Goal: Information Seeking & Learning: Learn about a topic

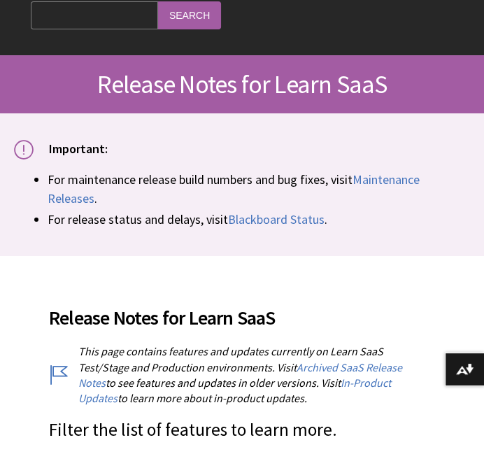
scroll to position [162, 0]
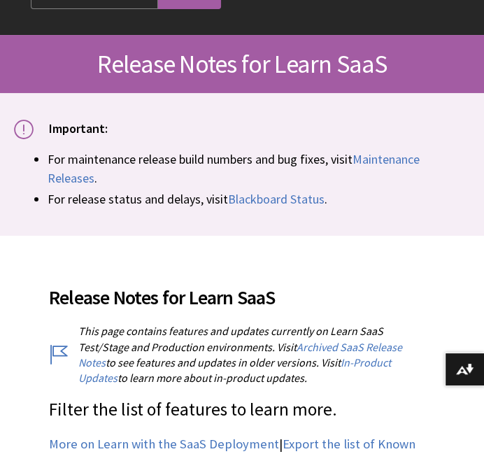
click at [364, 207] on div "Important: For maintenance release build numbers and bug fixes, visit Maintenan…" at bounding box center [242, 164] width 484 height 142
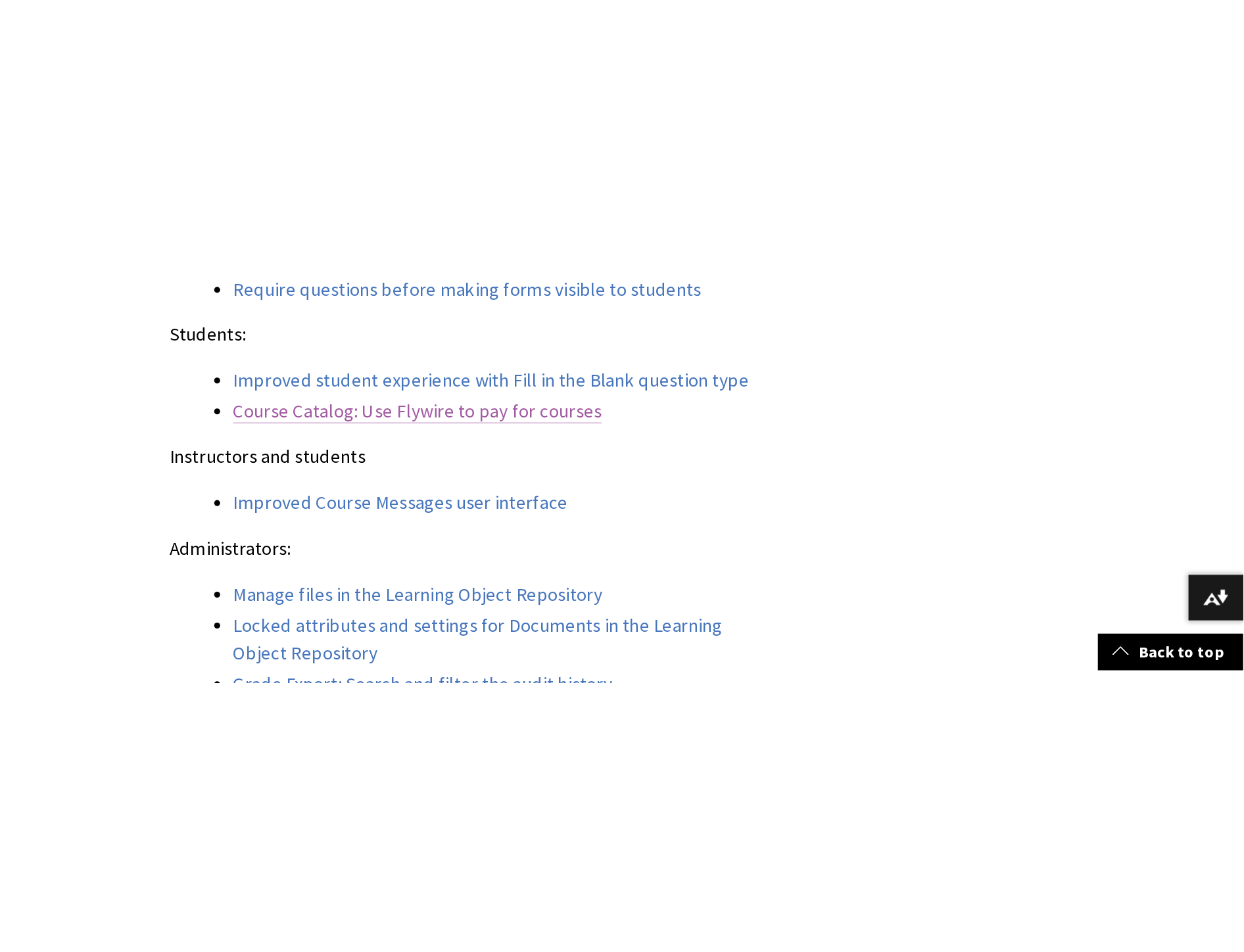
scroll to position [1335, 0]
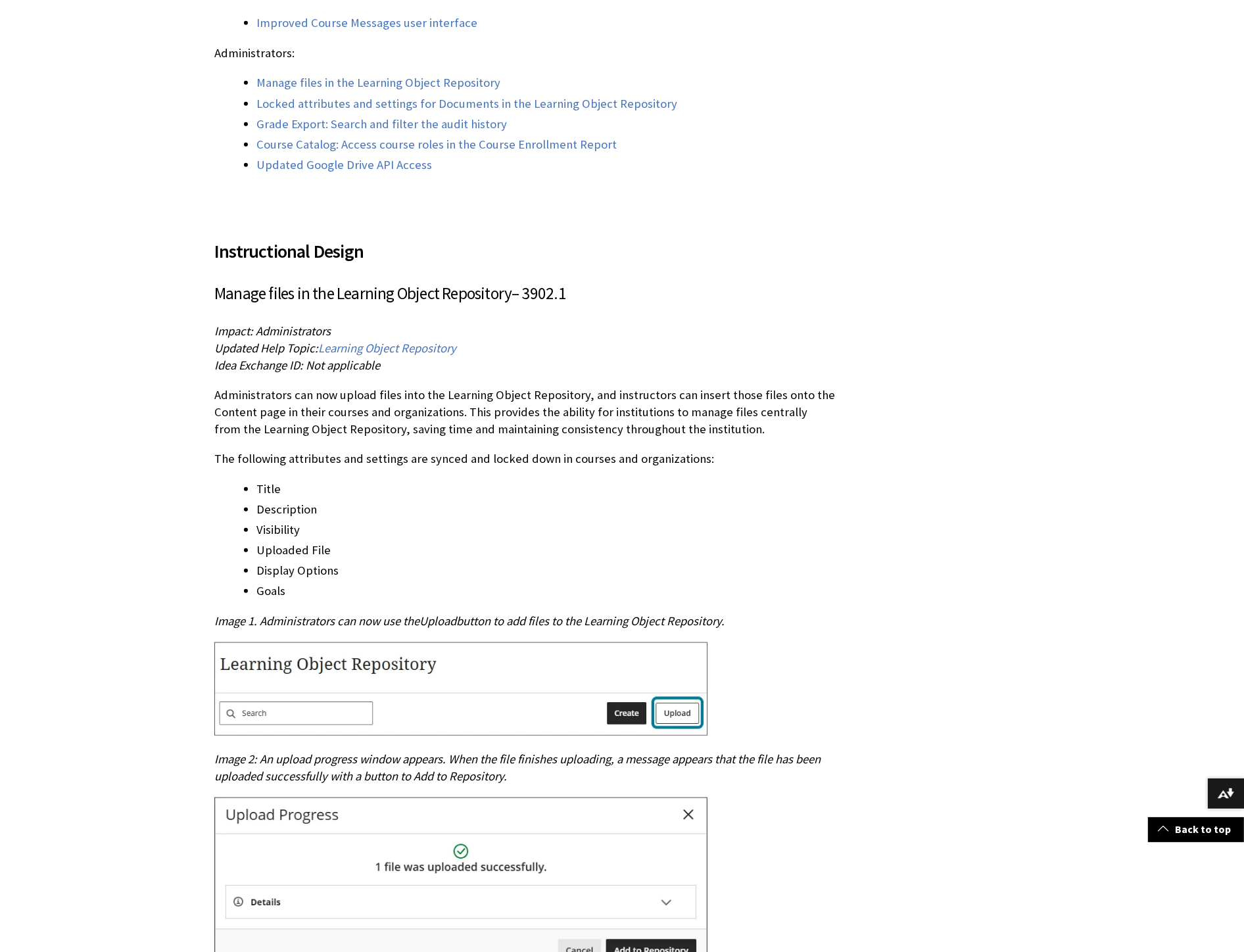
click at [454, 322] on p "Impact: Administrators Updated Help Topic: Learning Object Repository Idea Exch…" at bounding box center [524, 348] width 620 height 52
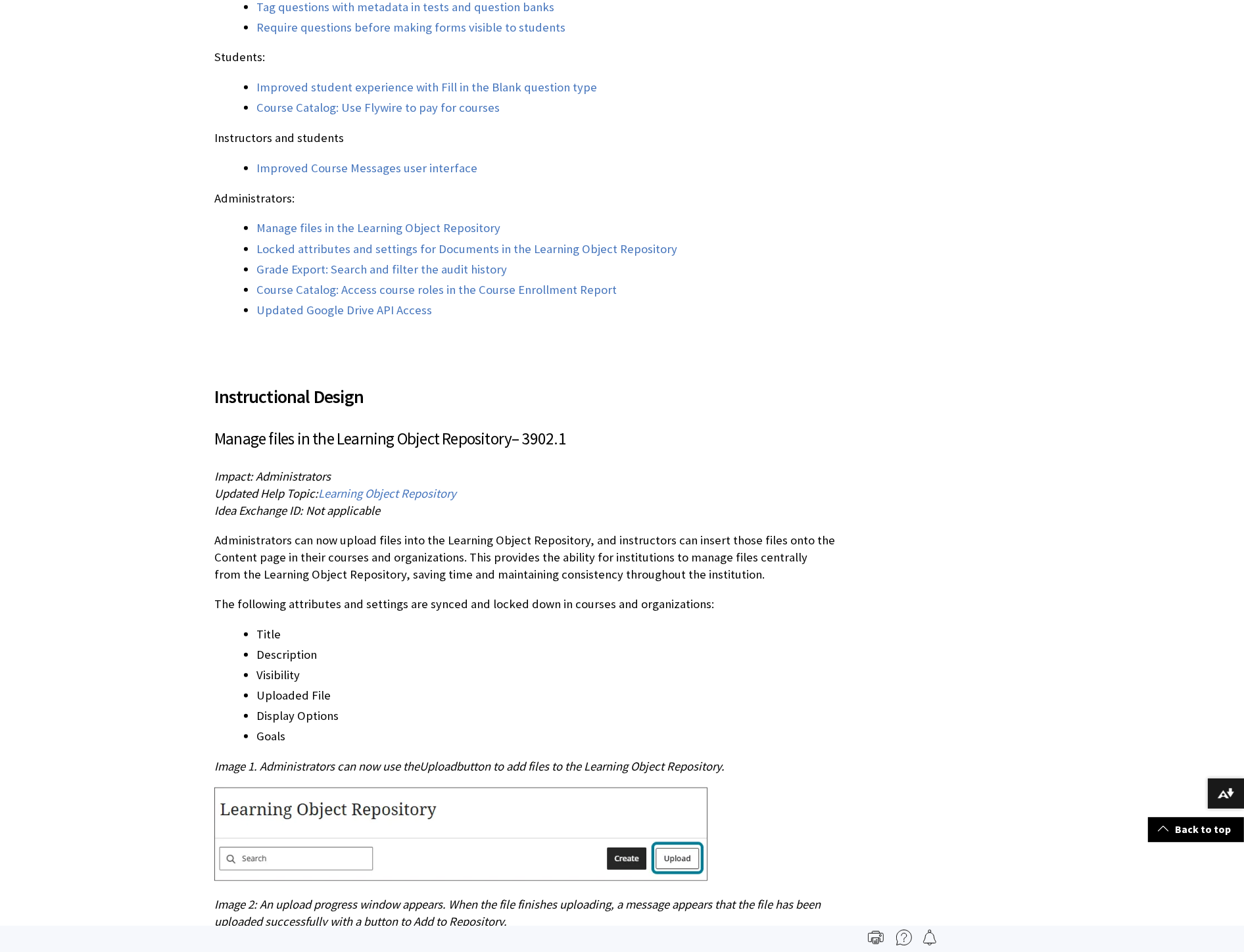
scroll to position [1332, 0]
click at [410, 426] on div "Instructional Design Manage files in the Learning Object Repository – 3902.1 Im…" at bounding box center [524, 960] width 620 height 1187
click at [454, 426] on div "Instructional Design Manage files in the Learning Object Repository – 3902.1 Im…" at bounding box center [524, 960] width 620 height 1187
drag, startPoint x: 585, startPoint y: 432, endPoint x: 478, endPoint y: 430, distance: 107.0
click at [454, 426] on h3 "Manage files in the Learning Object Repository – 3902.1" at bounding box center [524, 440] width 620 height 25
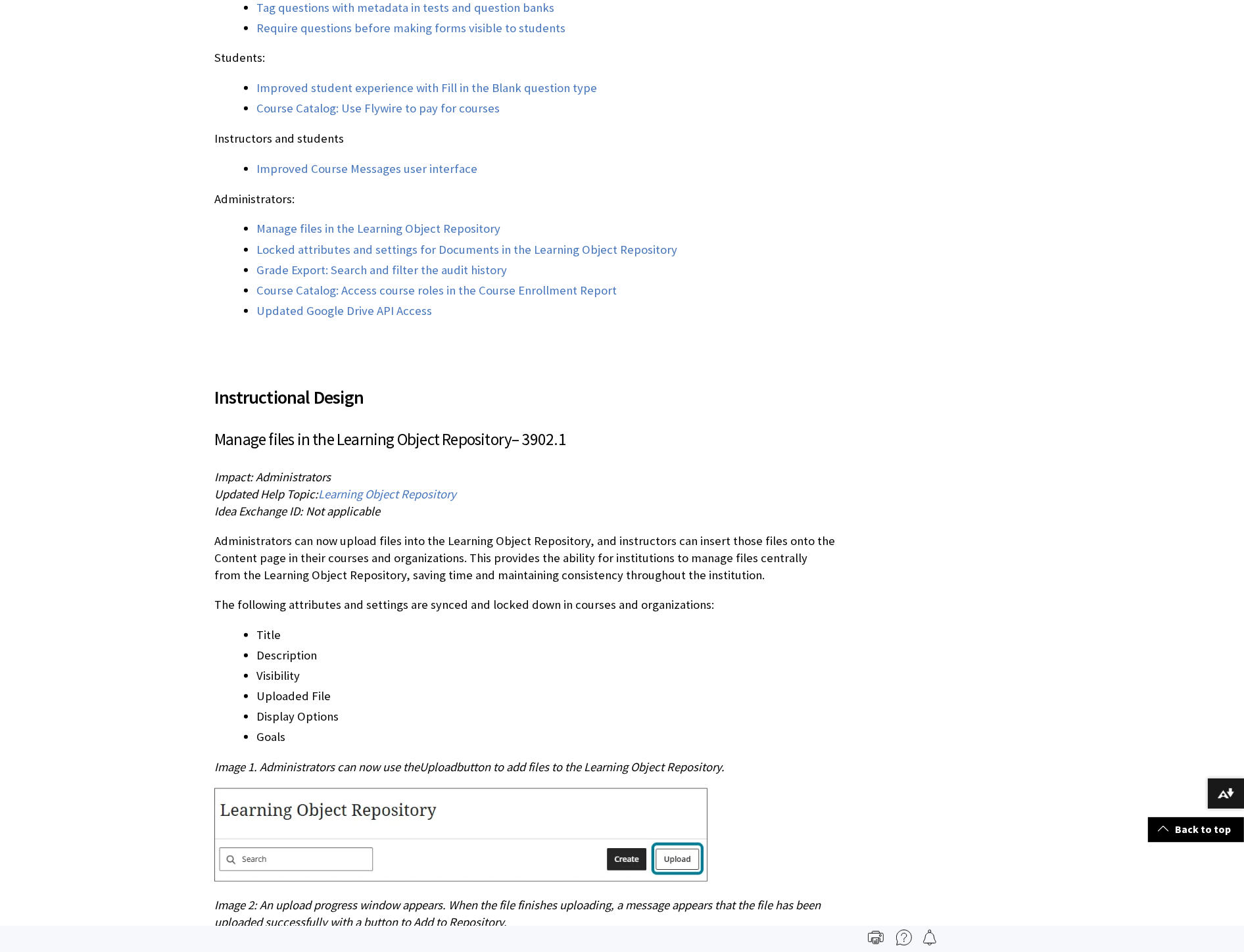
click at [454, 426] on span "Manage files in the Learning Object Repository" at bounding box center [363, 439] width 297 height 21
drag, startPoint x: 336, startPoint y: 424, endPoint x: 511, endPoint y: 417, distance: 175.1
click at [454, 426] on h3 "Manage files in the Learning Object Repository – 3902.1" at bounding box center [524, 440] width 620 height 25
click at [454, 404] on div "Instructional Design Manage files in the Learning Object Repository – 3902.1 Im…" at bounding box center [524, 960] width 620 height 1187
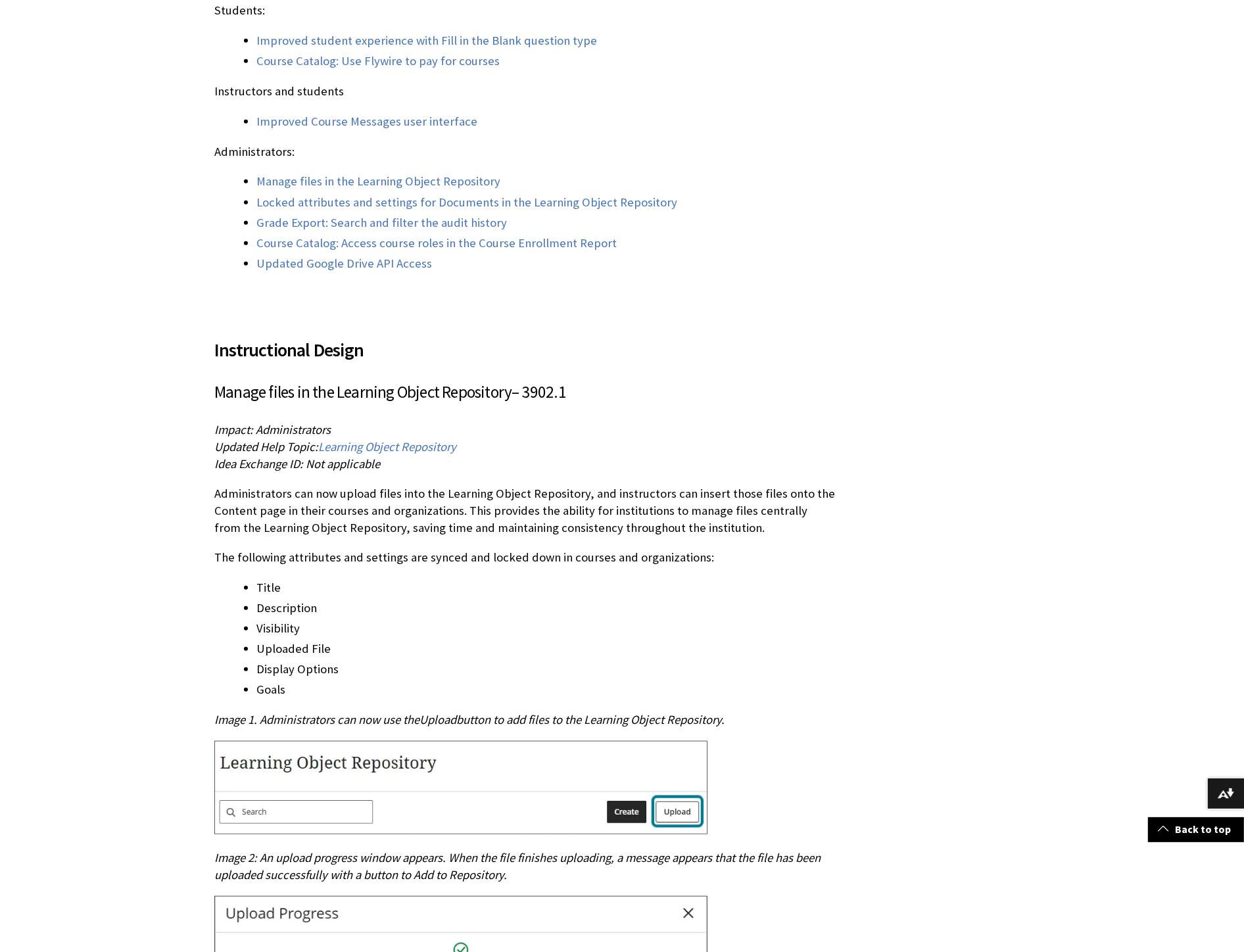
scroll to position [1404, 0]
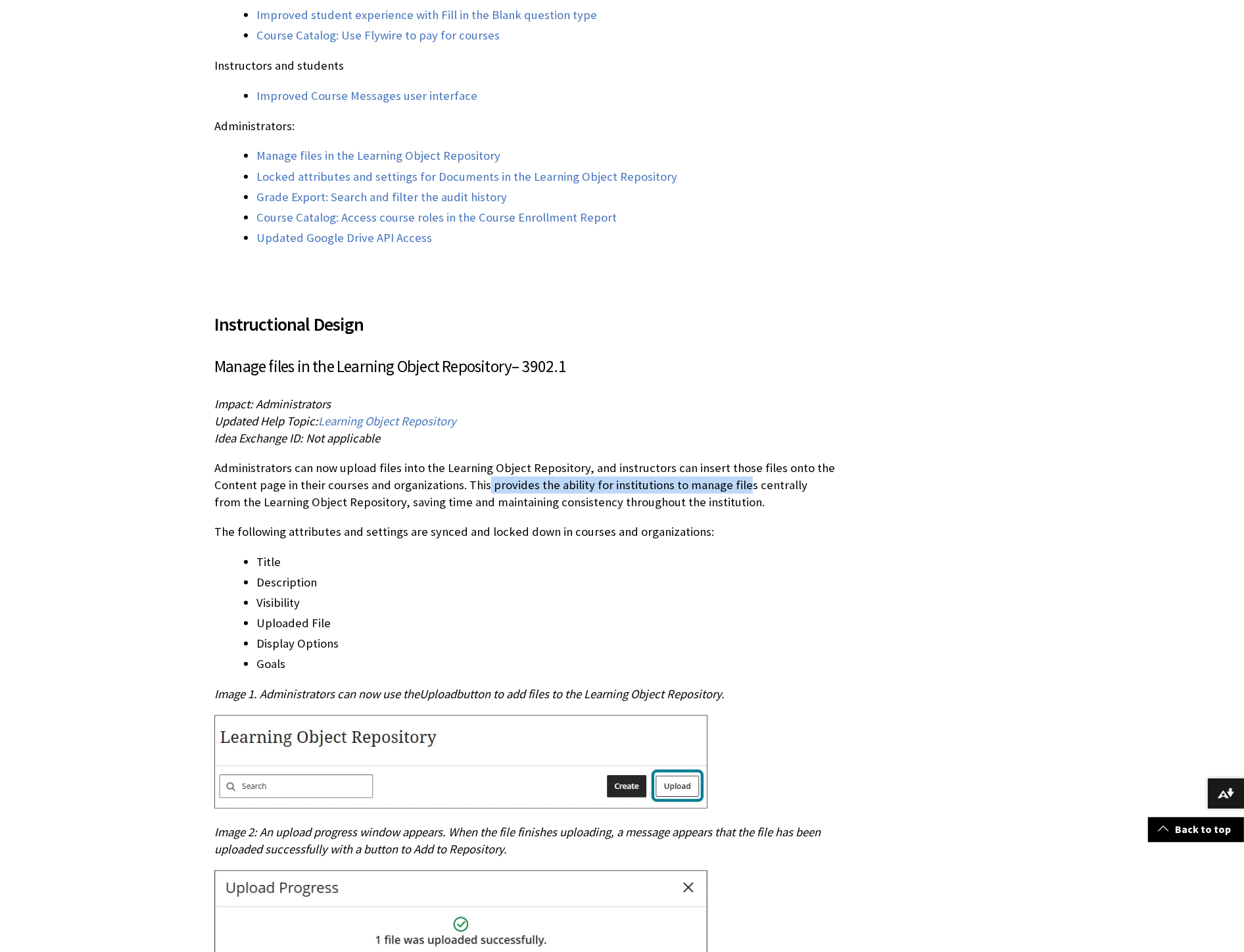
drag, startPoint x: 483, startPoint y: 469, endPoint x: 734, endPoint y: 465, distance: 251.0
click at [454, 426] on p "Administrators can now upload files into the Learning Object Repository, and in…" at bounding box center [524, 485] width 620 height 52
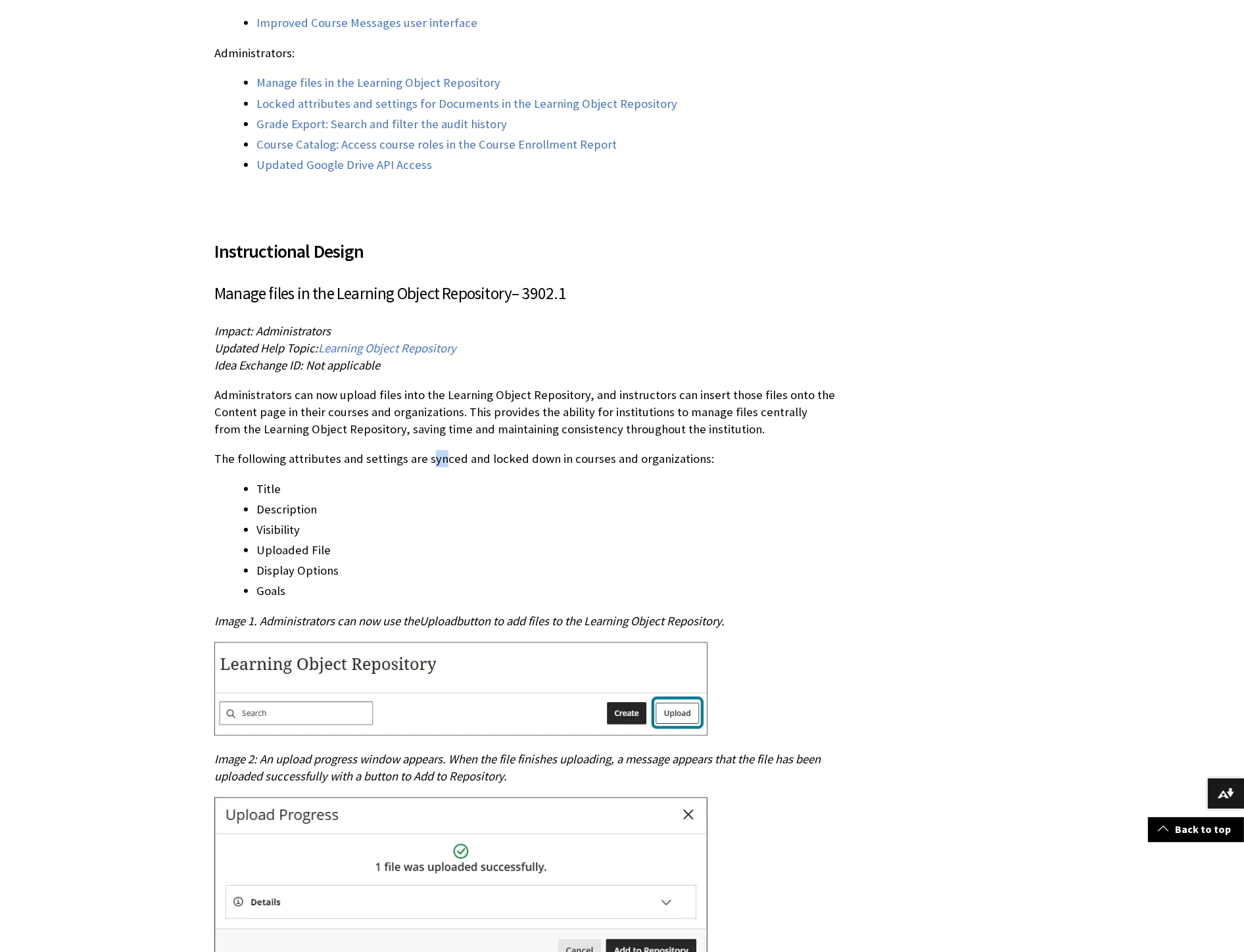
drag, startPoint x: 429, startPoint y: 444, endPoint x: 439, endPoint y: 444, distance: 10.0
click at [439, 426] on p "The following attributes and settings are synced and locked down in courses and…" at bounding box center [524, 459] width 620 height 17
drag, startPoint x: 398, startPoint y: 439, endPoint x: 804, endPoint y: 439, distance: 406.0
click at [454, 426] on p "The following attributes and settings are synced and locked down in courses and…" at bounding box center [524, 459] width 620 height 17
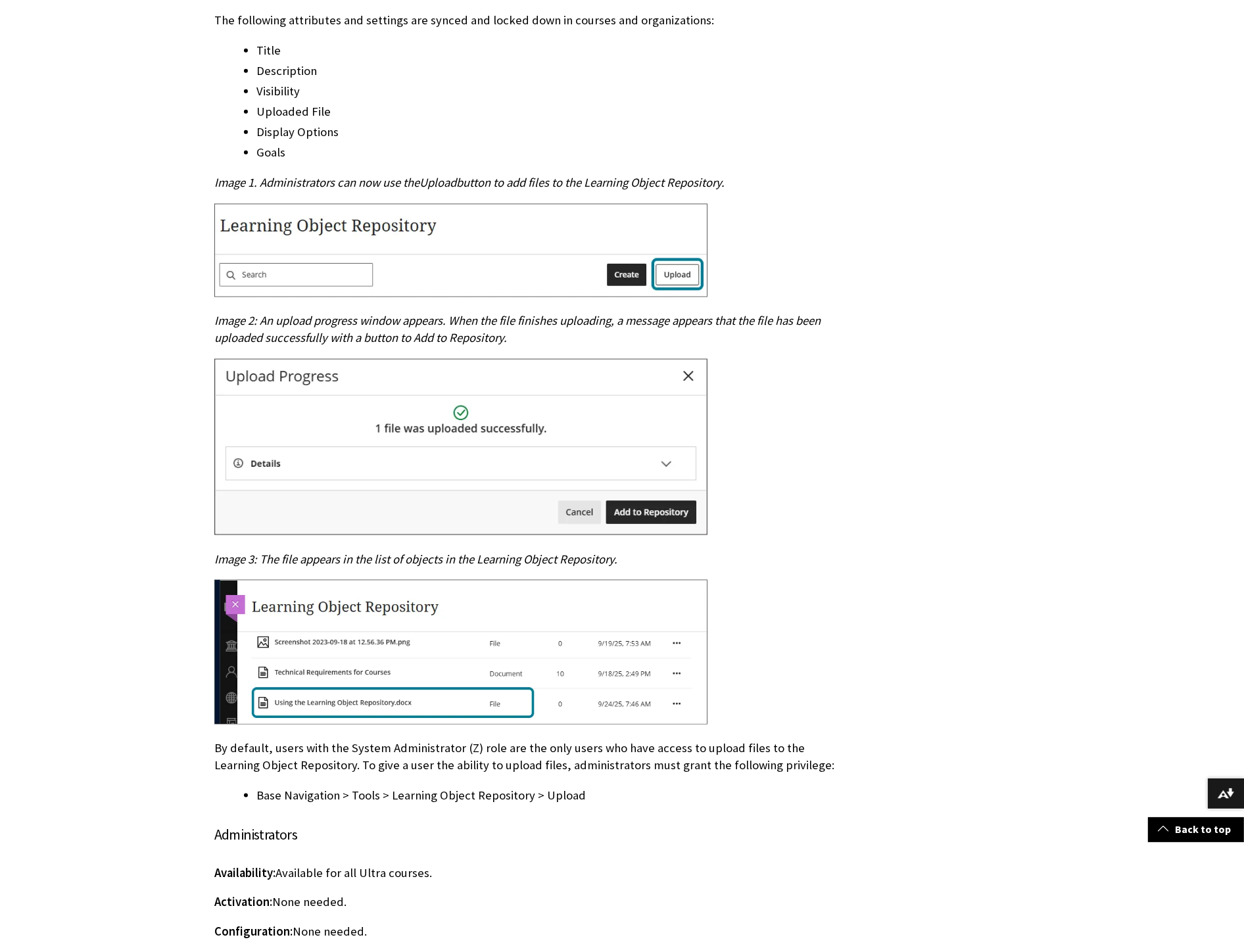
scroll to position [1067, 0]
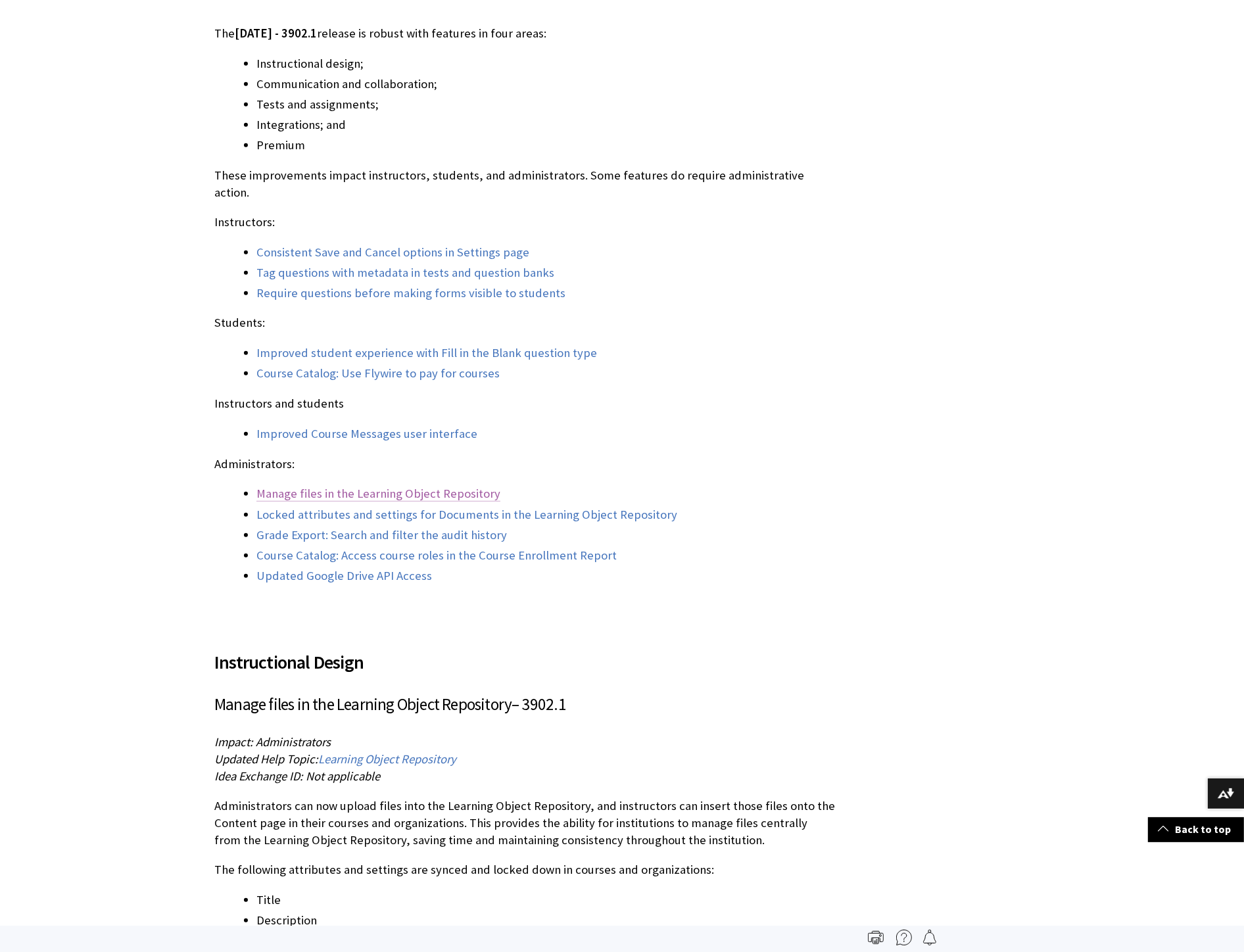
click at [369, 426] on link "Manage files in the Learning Object Repository" at bounding box center [379, 493] width 244 height 16
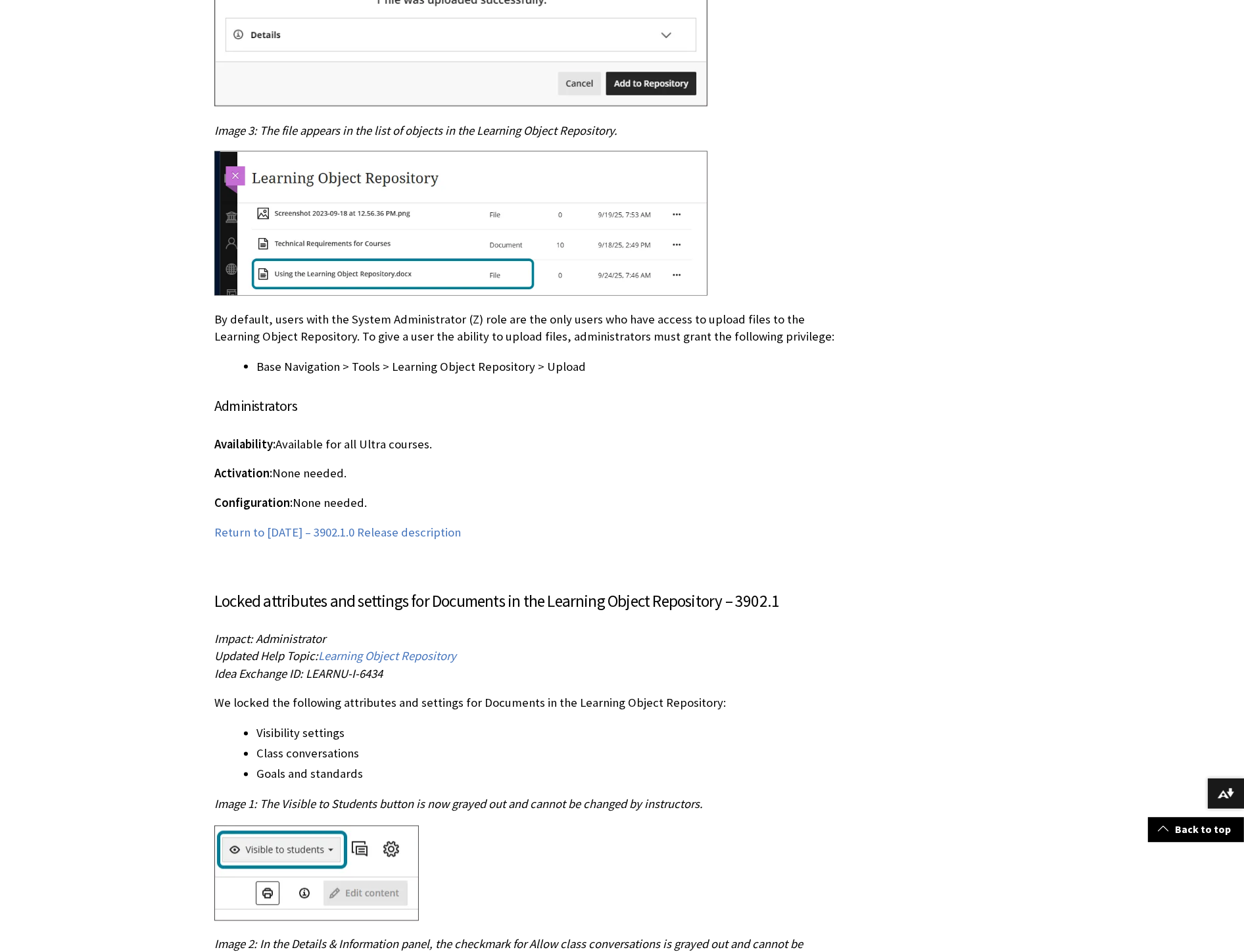
scroll to position [2397, 0]
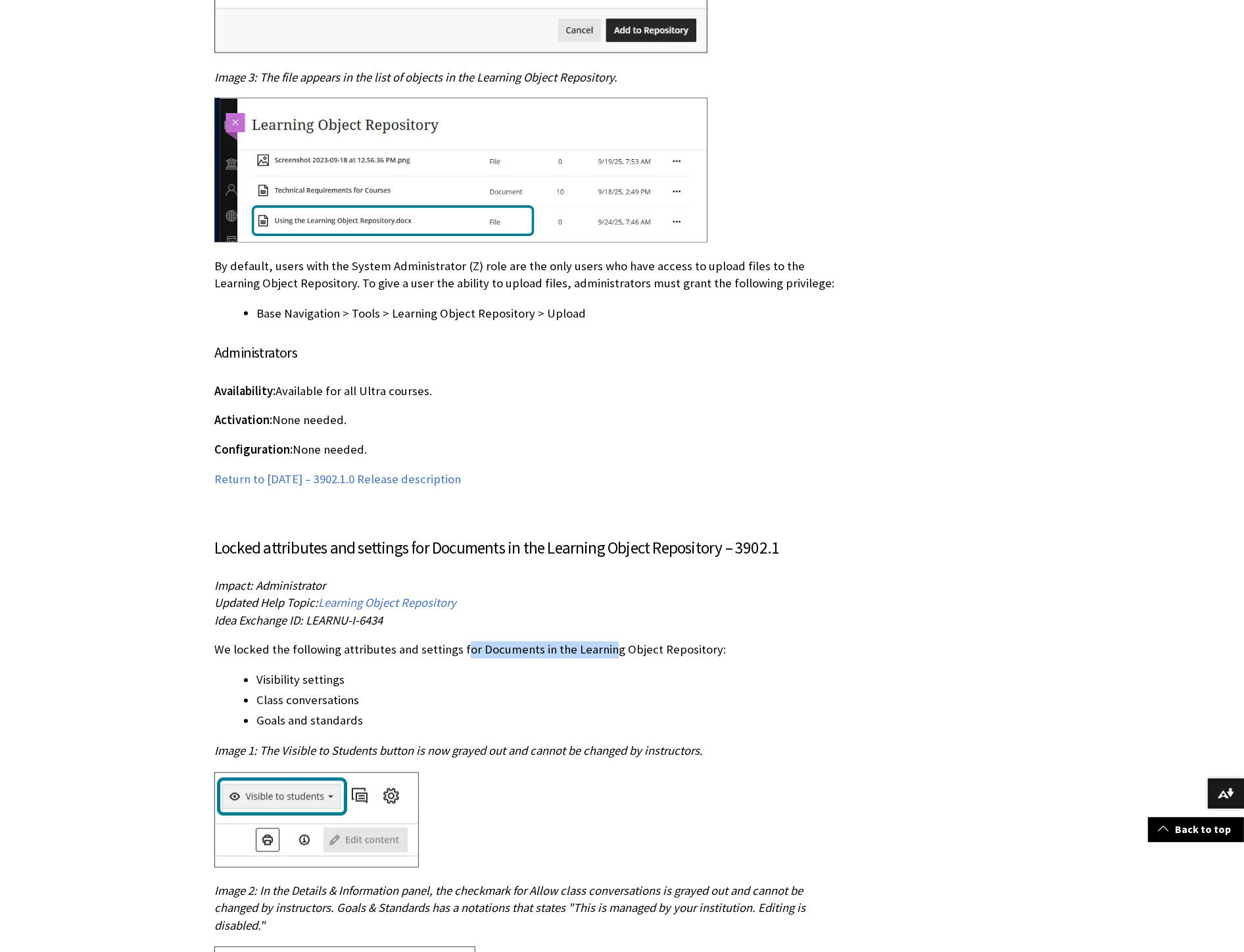
drag, startPoint x: 462, startPoint y: 636, endPoint x: 605, endPoint y: 615, distance: 144.5
drag, startPoint x: 265, startPoint y: 664, endPoint x: 378, endPoint y: 687, distance: 115.3
click at [378, 426] on ul "Visibility settings Class conversations Goals and standards" at bounding box center [524, 700] width 620 height 59
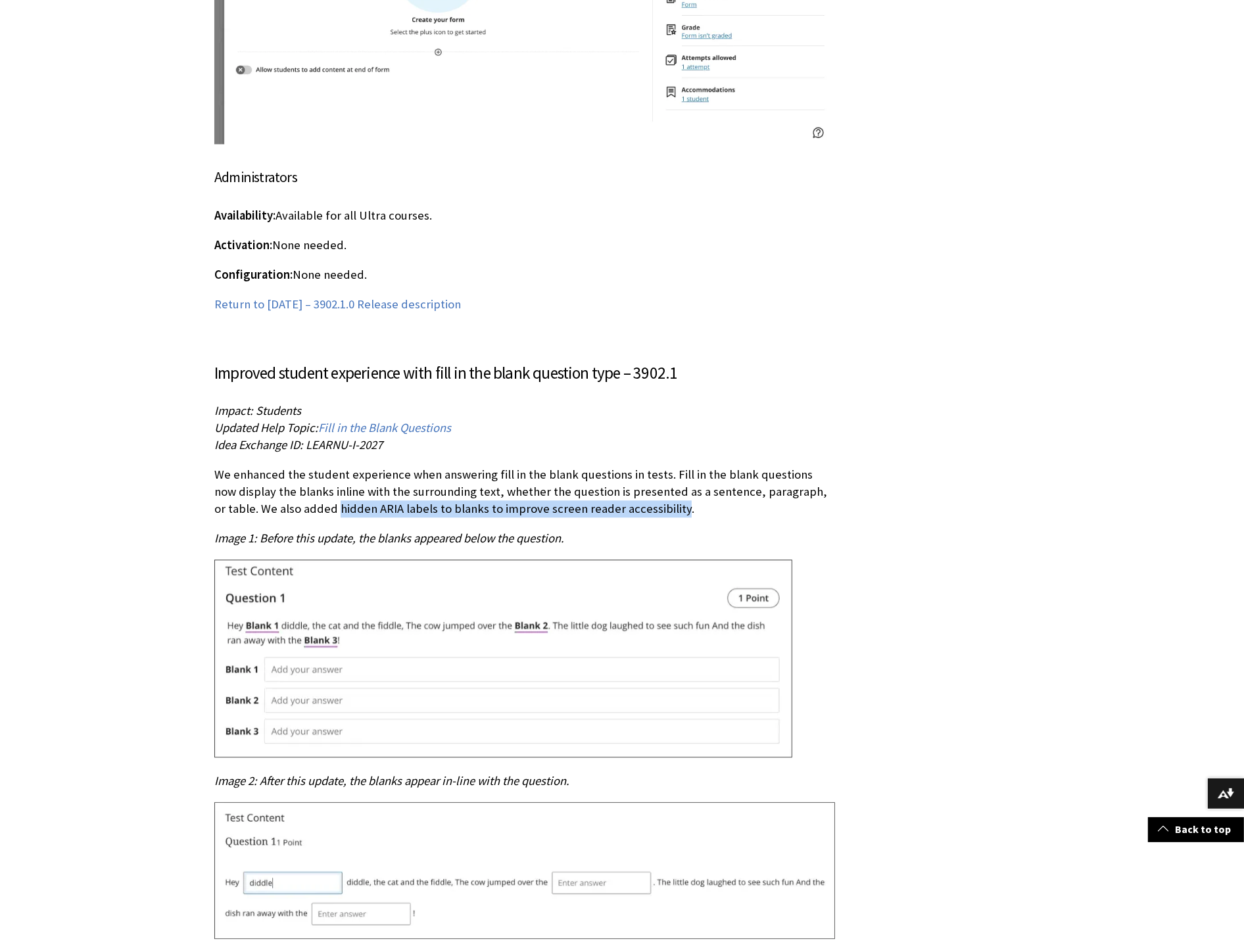
drag, startPoint x: 292, startPoint y: 476, endPoint x: 640, endPoint y: 476, distance: 348.0
click at [454, 426] on p "We enhanced the student experience when answering fill in the blank questions i…" at bounding box center [524, 492] width 620 height 52
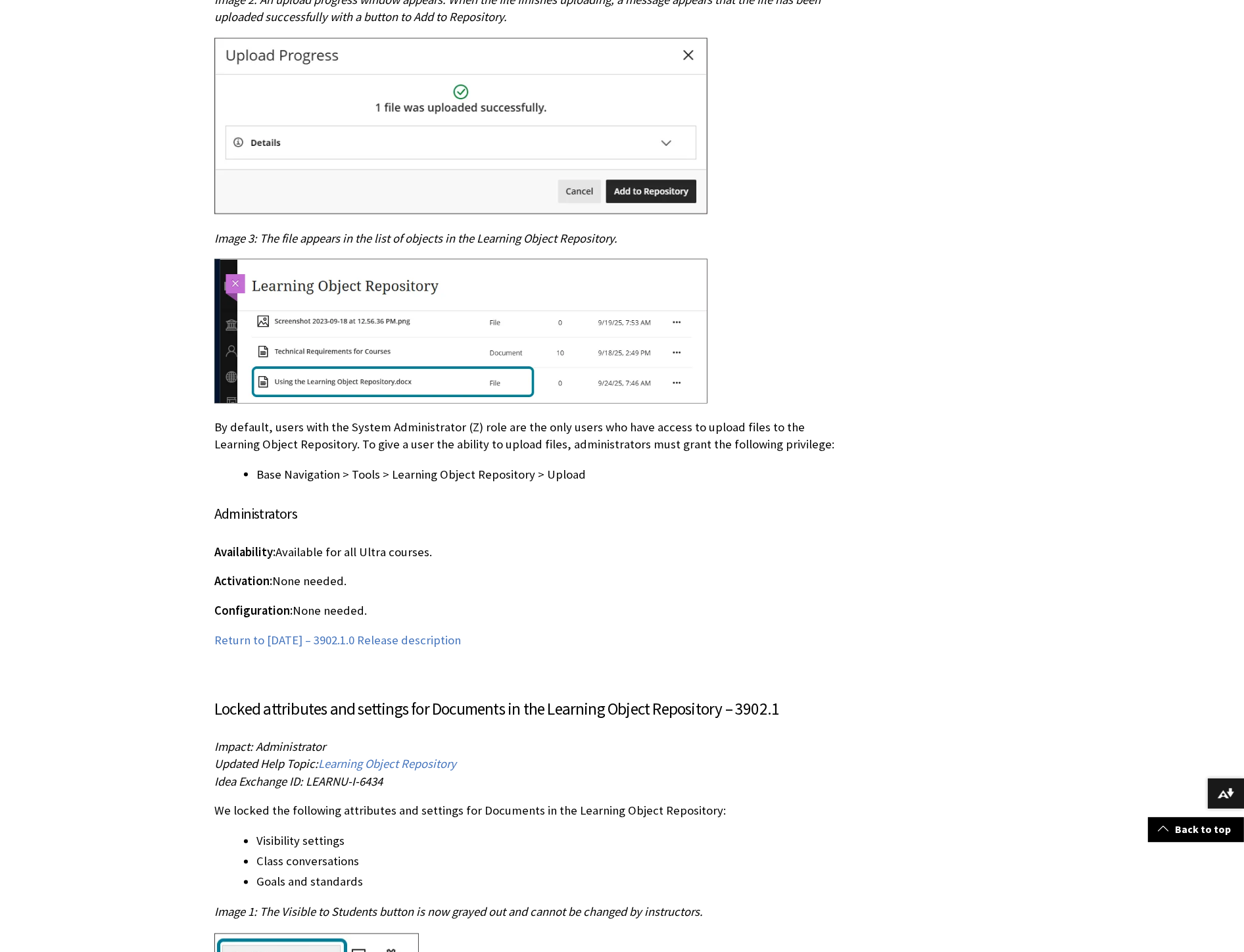
scroll to position [2262, 0]
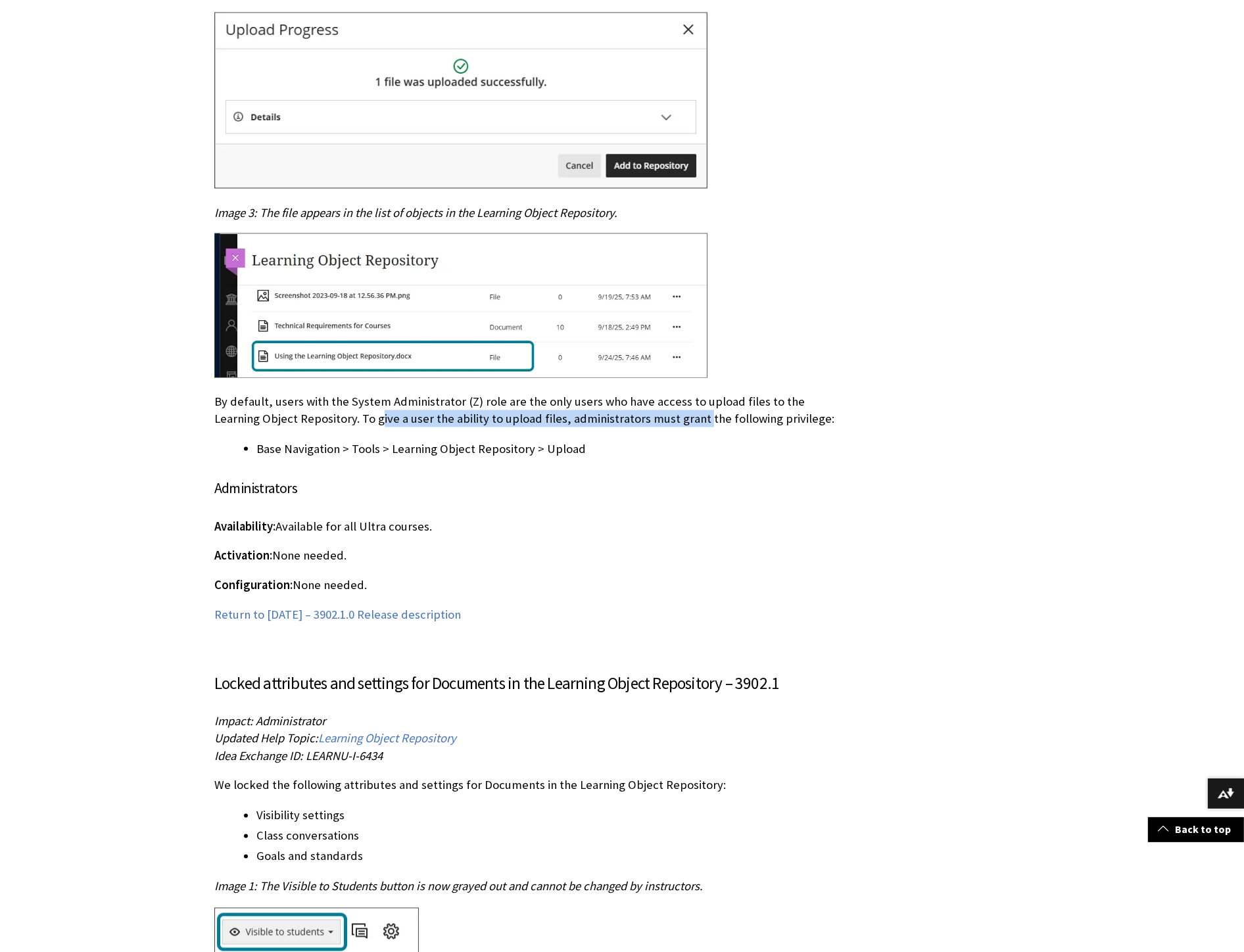
drag, startPoint x: 334, startPoint y: 402, endPoint x: 649, endPoint y: 401, distance: 315.0
click at [454, 401] on p "By default, users with the System Administrator (Z) role are the only users who…" at bounding box center [524, 410] width 620 height 34
click at [445, 404] on p "By default, users with the System Administrator (Z) role are the only users who…" at bounding box center [524, 410] width 620 height 34
click at [434, 401] on p "By default, users with the System Administrator (Z) role are the only users who…" at bounding box center [524, 410] width 620 height 34
click at [443, 399] on p "By default, users with the System Administrator (Z) role are the only users who…" at bounding box center [524, 410] width 620 height 34
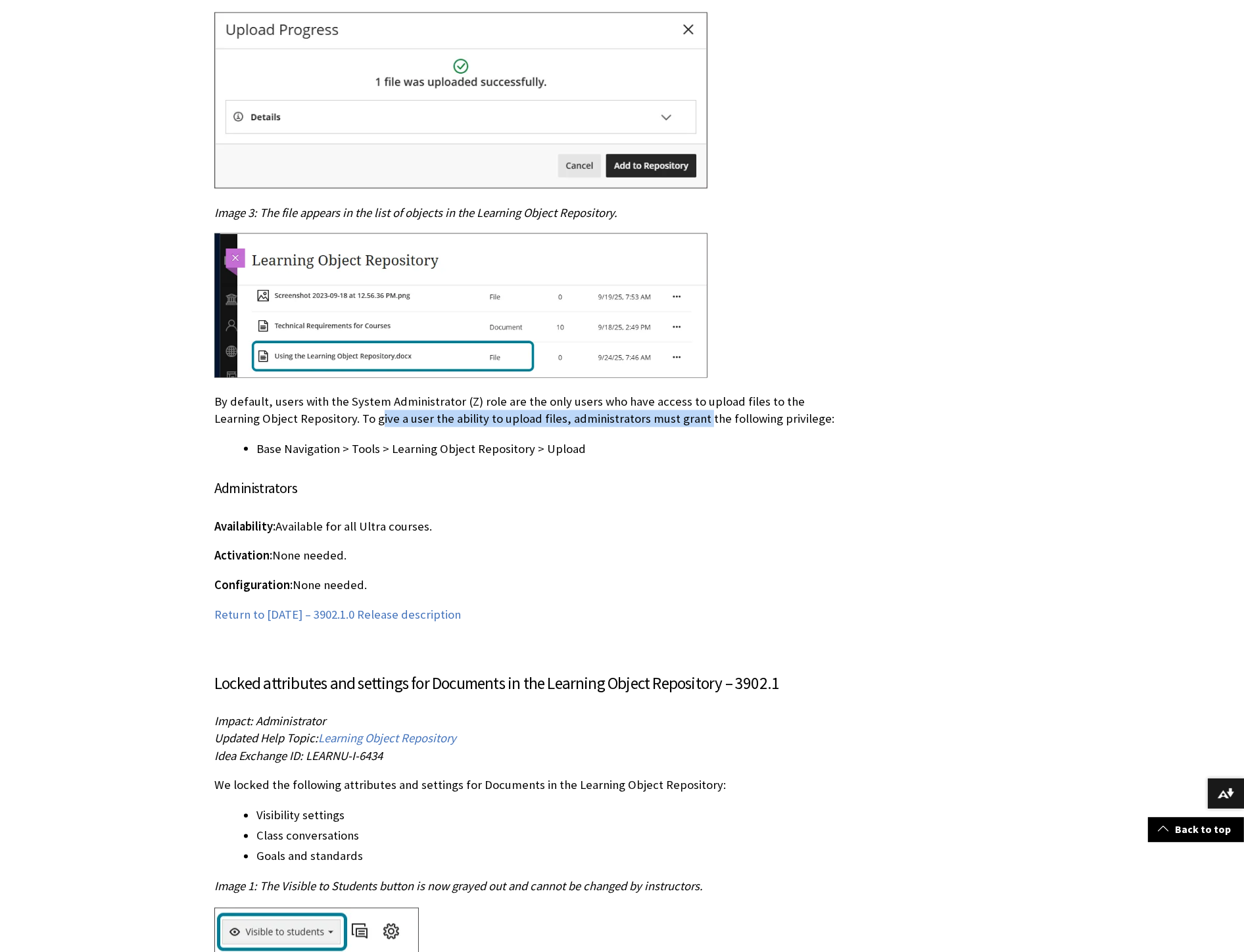
click at [443, 399] on p "By default, users with the System Administrator (Z) role are the only users who…" at bounding box center [524, 410] width 620 height 34
click at [454, 401] on p "By default, users with the System Administrator (Z) role are the only users who…" at bounding box center [524, 410] width 620 height 34
drag, startPoint x: 447, startPoint y: 401, endPoint x: 544, endPoint y: 417, distance: 98.3
click at [454, 417] on div "Instructional Design Manage files in the Learning Object Repository – 3902.1 Im…" at bounding box center [524, 29] width 620 height 1187
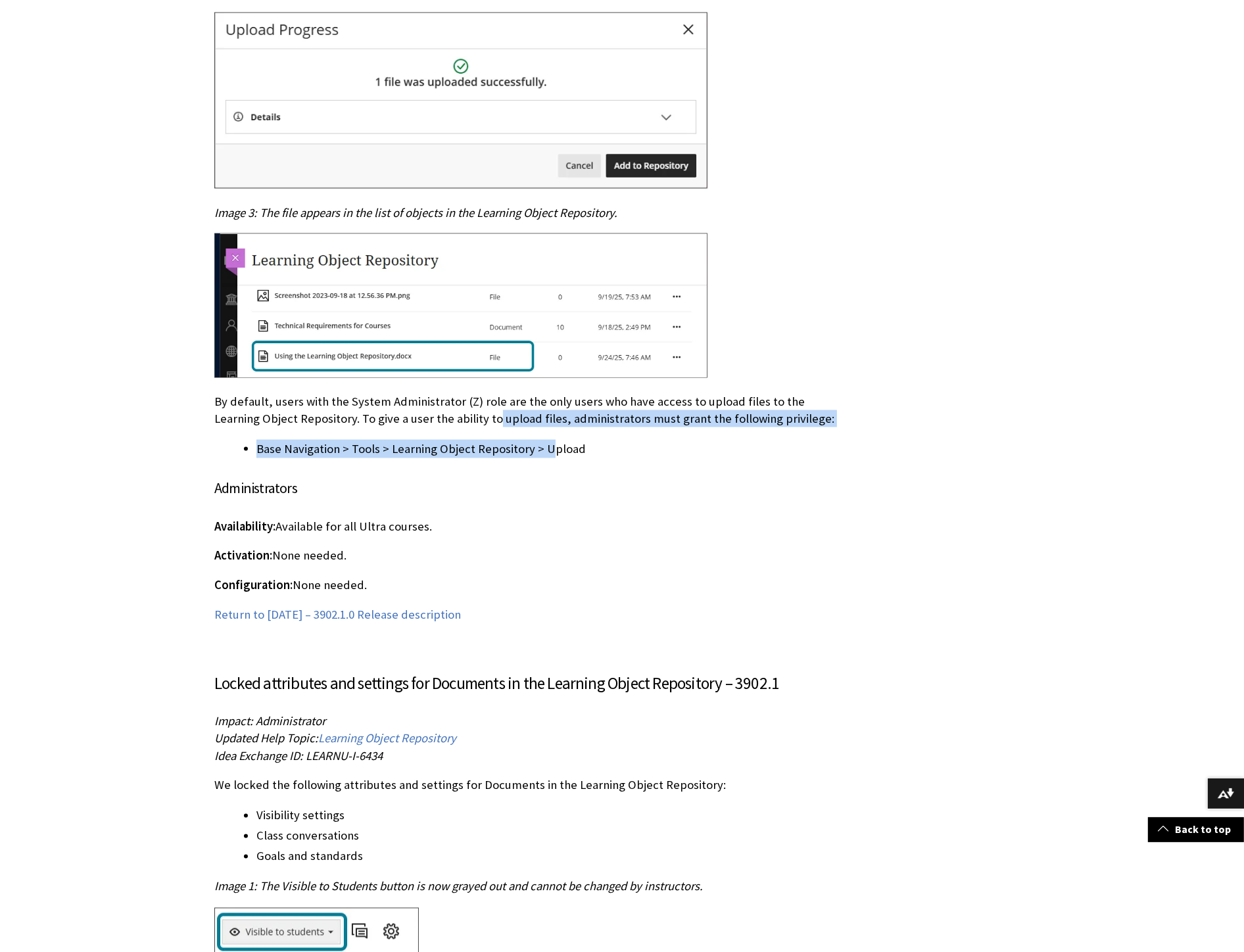
click at [454, 404] on p "By default, users with the System Administrator (Z) role are the only users who…" at bounding box center [524, 410] width 620 height 34
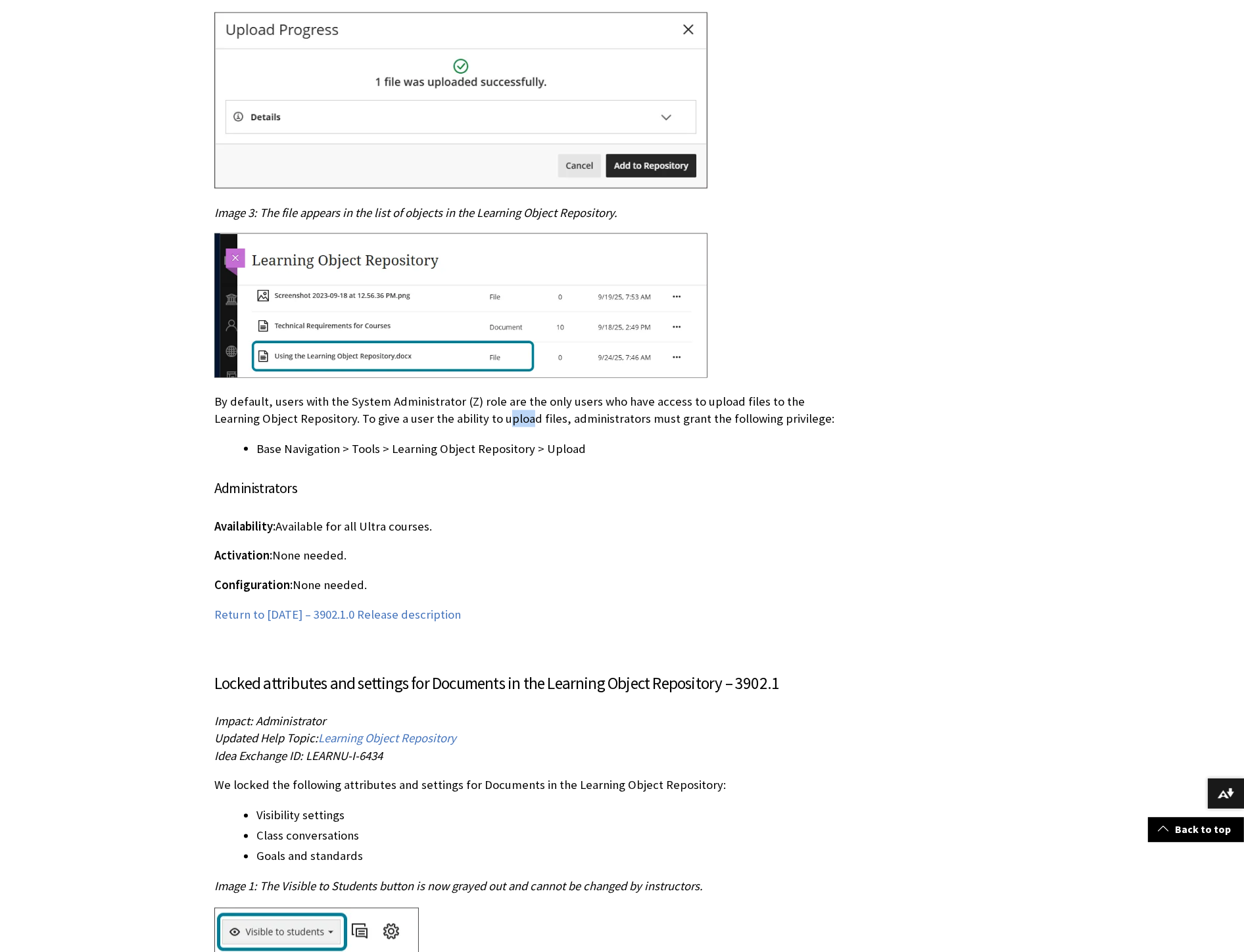
drag, startPoint x: 458, startPoint y: 401, endPoint x: 475, endPoint y: 399, distance: 17.1
click at [454, 399] on p "By default, users with the System Administrator (Z) role are the only users who…" at bounding box center [524, 410] width 620 height 34
drag, startPoint x: 266, startPoint y: 432, endPoint x: 567, endPoint y: 415, distance: 301.5
click at [454, 415] on div "Instructional Design Manage files in the Learning Object Repository – 3902.1 Im…" at bounding box center [524, 29] width 620 height 1187
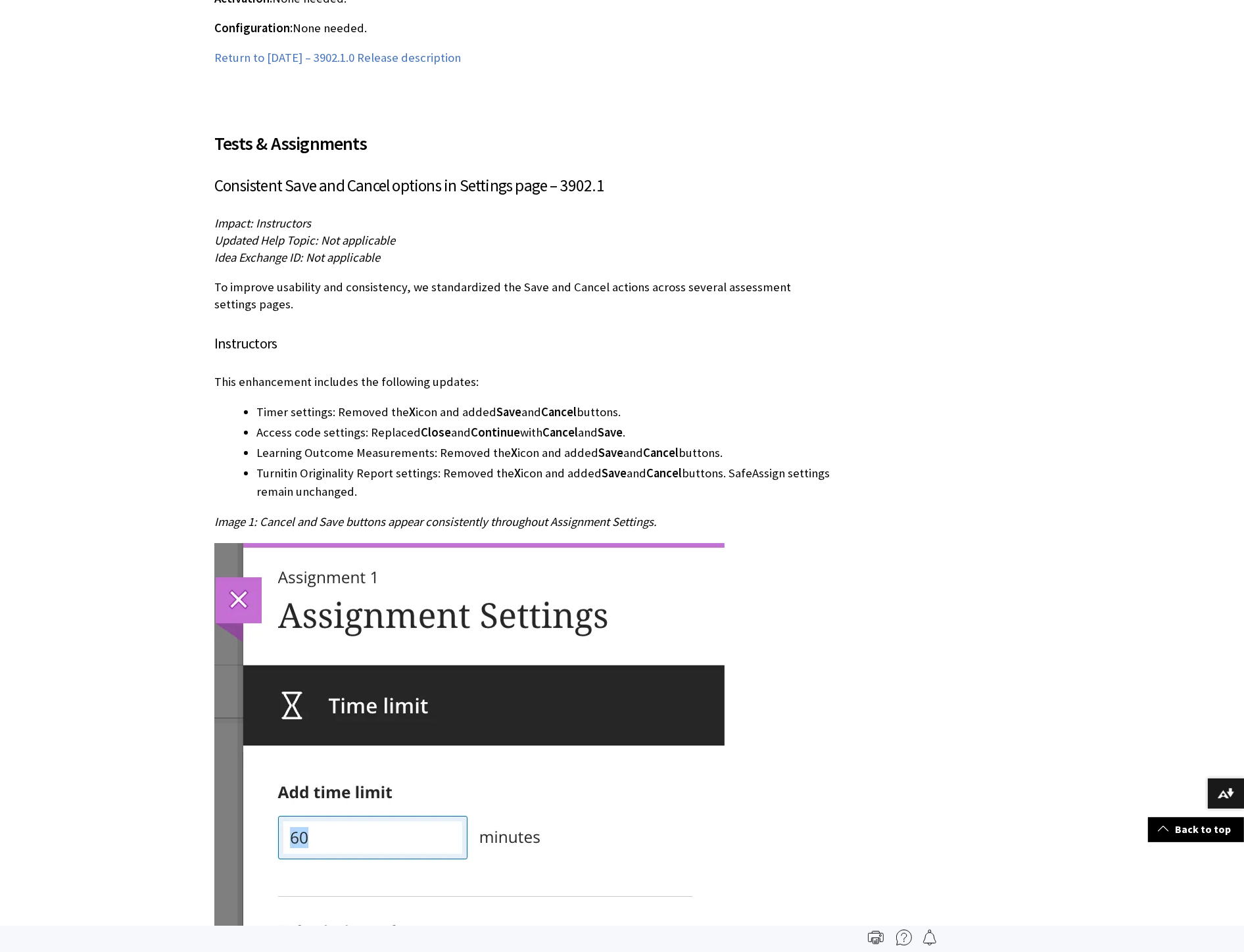
scroll to position [4875, 0]
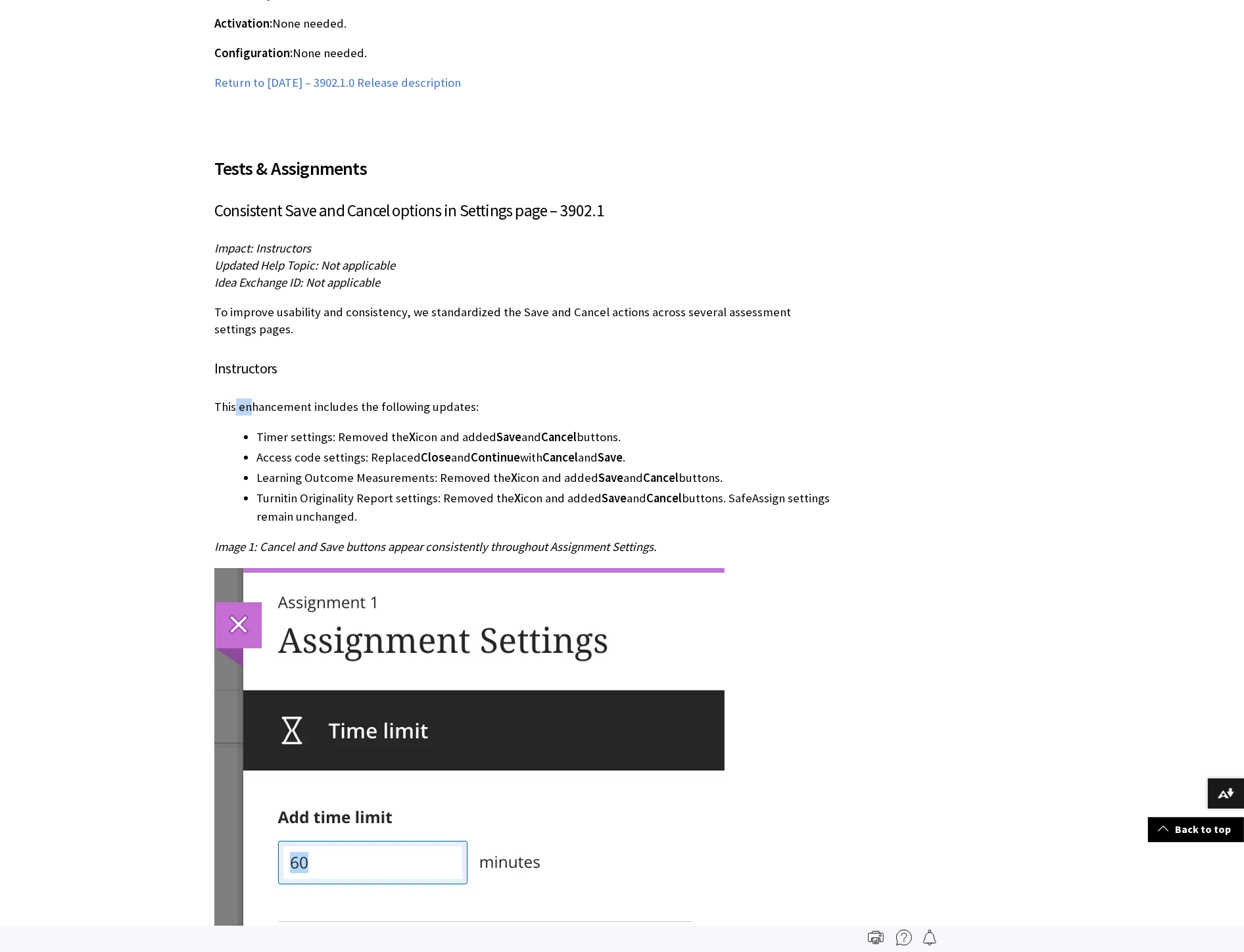
drag, startPoint x: 239, startPoint y: 371, endPoint x: 264, endPoint y: 373, distance: 25.1
click at [259, 398] on p "This enhancement includes the following updates:" at bounding box center [524, 407] width 620 height 17
drag, startPoint x: 264, startPoint y: 373, endPoint x: 393, endPoint y: 368, distance: 129.1
click at [393, 398] on p "This enhancement includes the following updates:" at bounding box center [524, 407] width 620 height 17
click at [454, 398] on p "This enhancement includes the following updates:" at bounding box center [524, 407] width 620 height 17
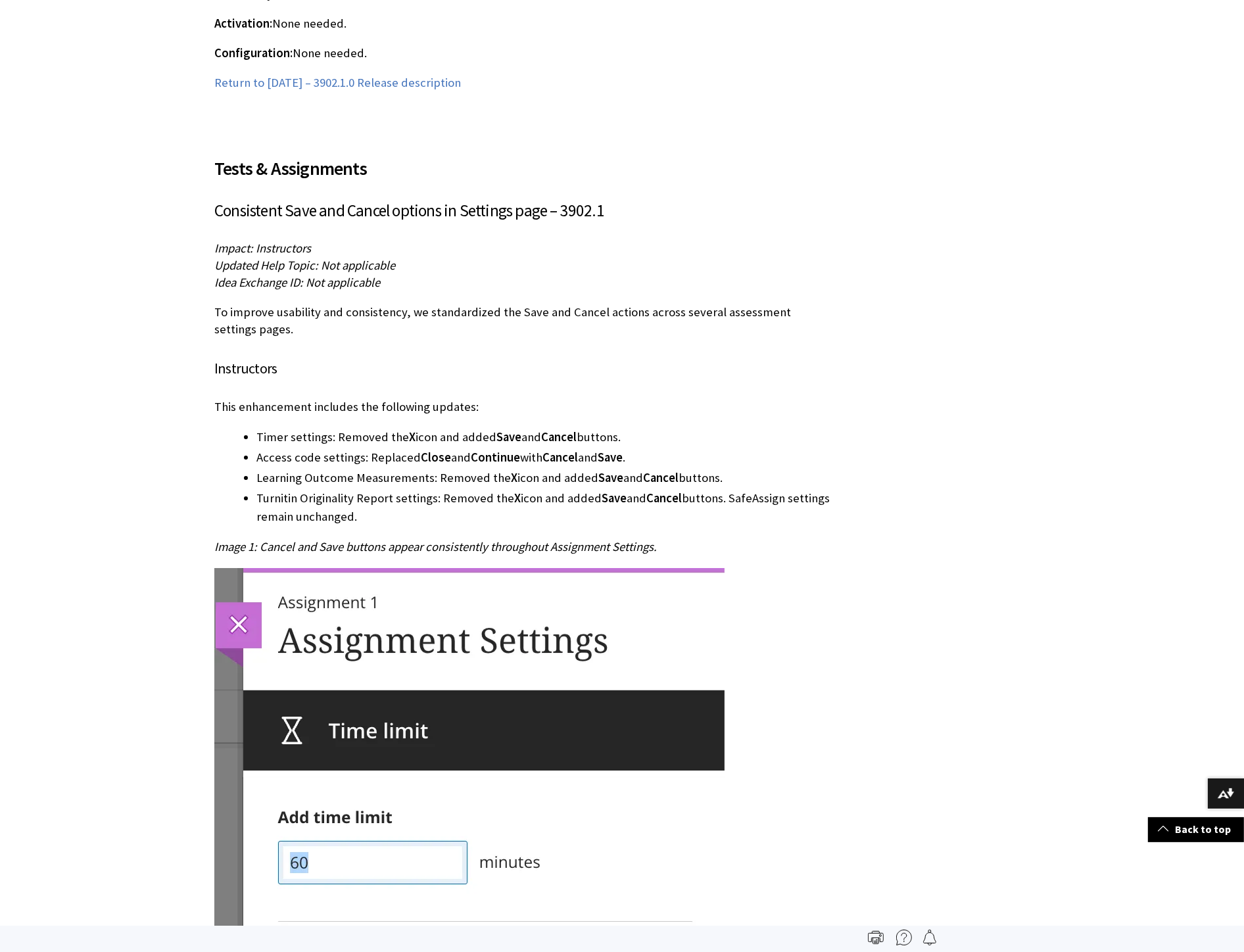
drag, startPoint x: 335, startPoint y: 403, endPoint x: 692, endPoint y: 386, distance: 357.4
drag, startPoint x: 395, startPoint y: 444, endPoint x: 742, endPoint y: 437, distance: 347.1
click at [454, 426] on li "Learning Outcome Measurements: Removed the X icon and added Save and Cancel but…" at bounding box center [546, 478] width 579 height 19
drag, startPoint x: 264, startPoint y: 469, endPoint x: 424, endPoint y: 480, distance: 160.4
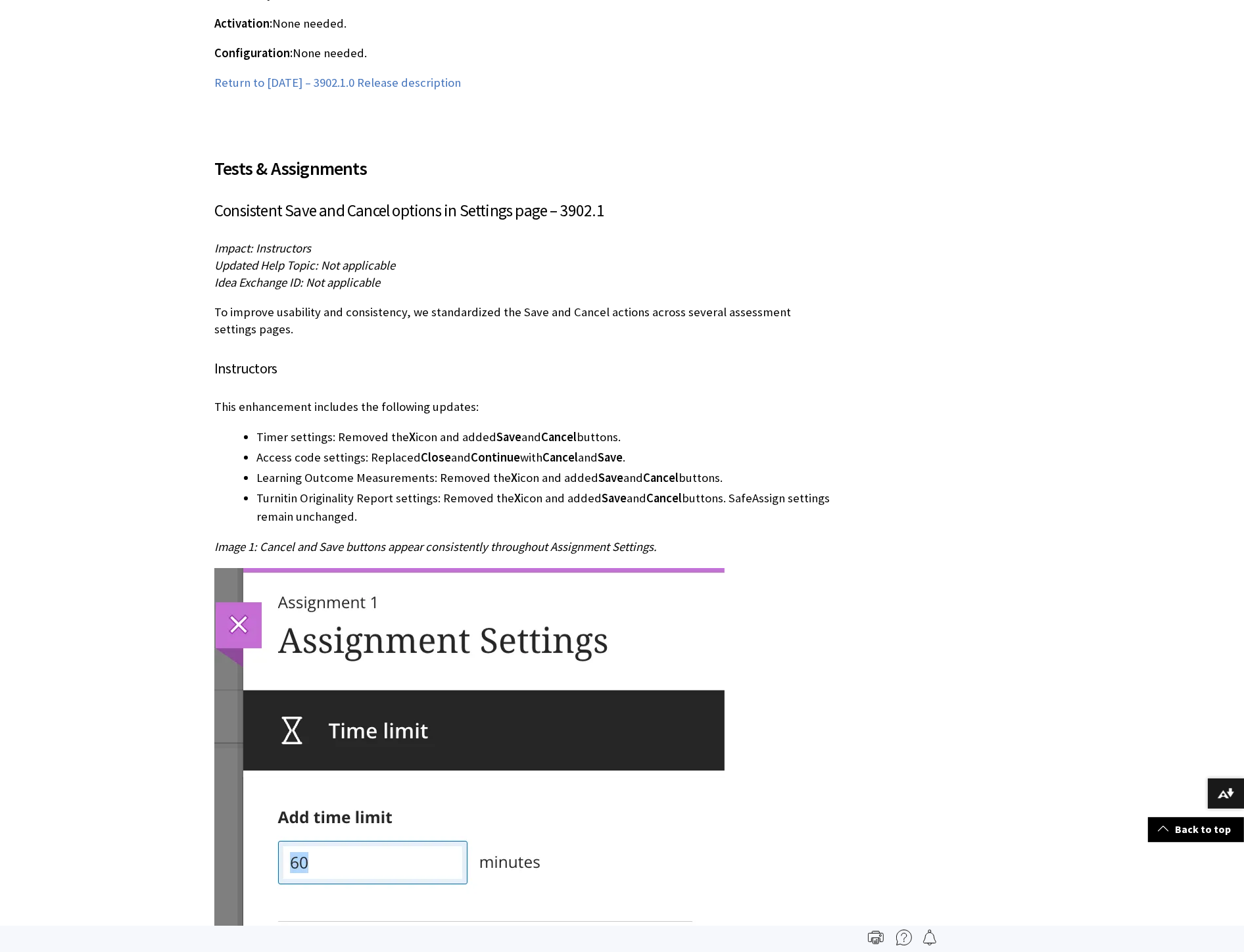
click at [424, 426] on li "Turnitin Originality Report settings: Removed the X icon and added Save and Can…" at bounding box center [546, 507] width 579 height 37
click at [257, 426] on li "Turnitin Originality Report settings: Removed the X icon and added Save and Can…" at bounding box center [546, 507] width 579 height 37
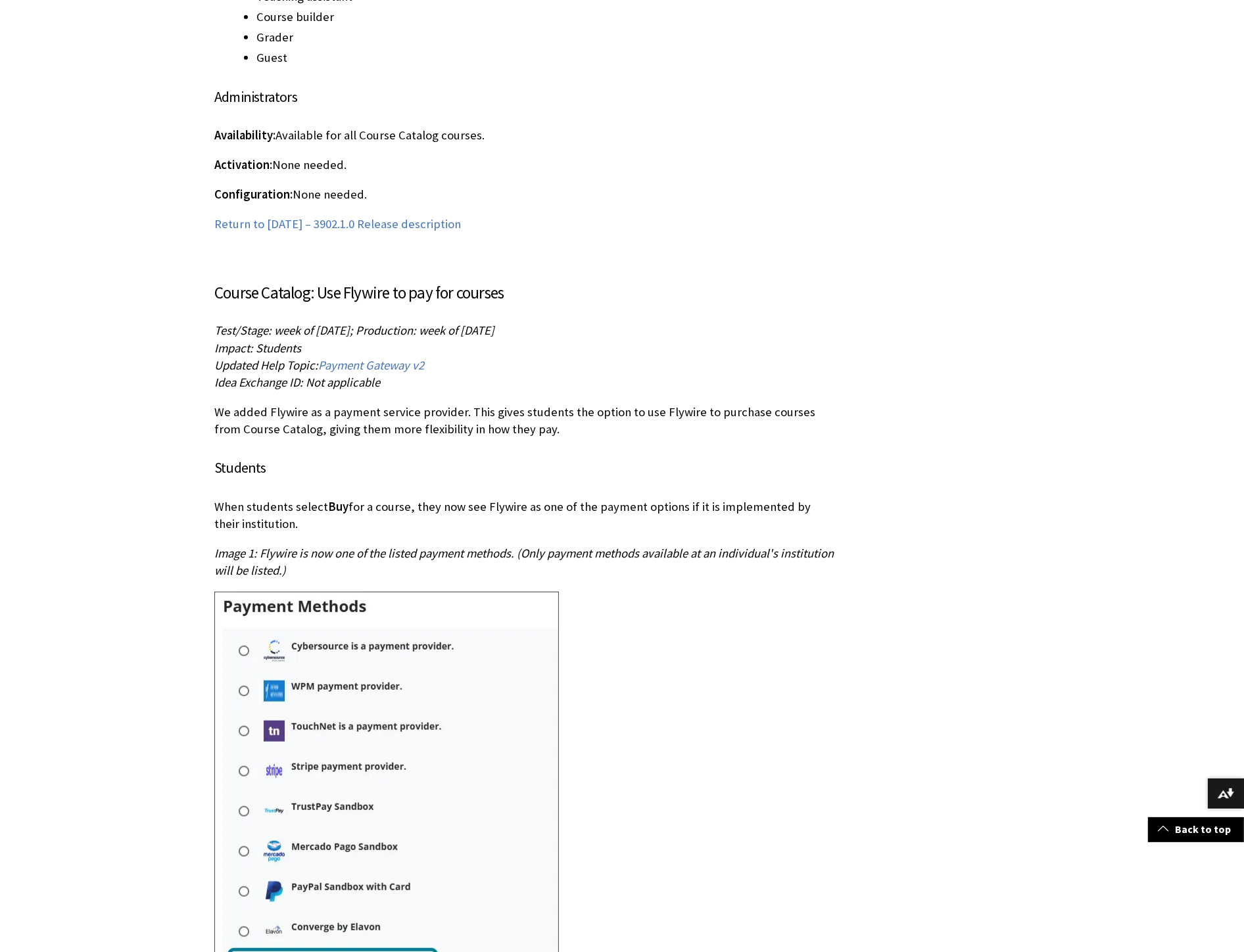
scroll to position [11884, 0]
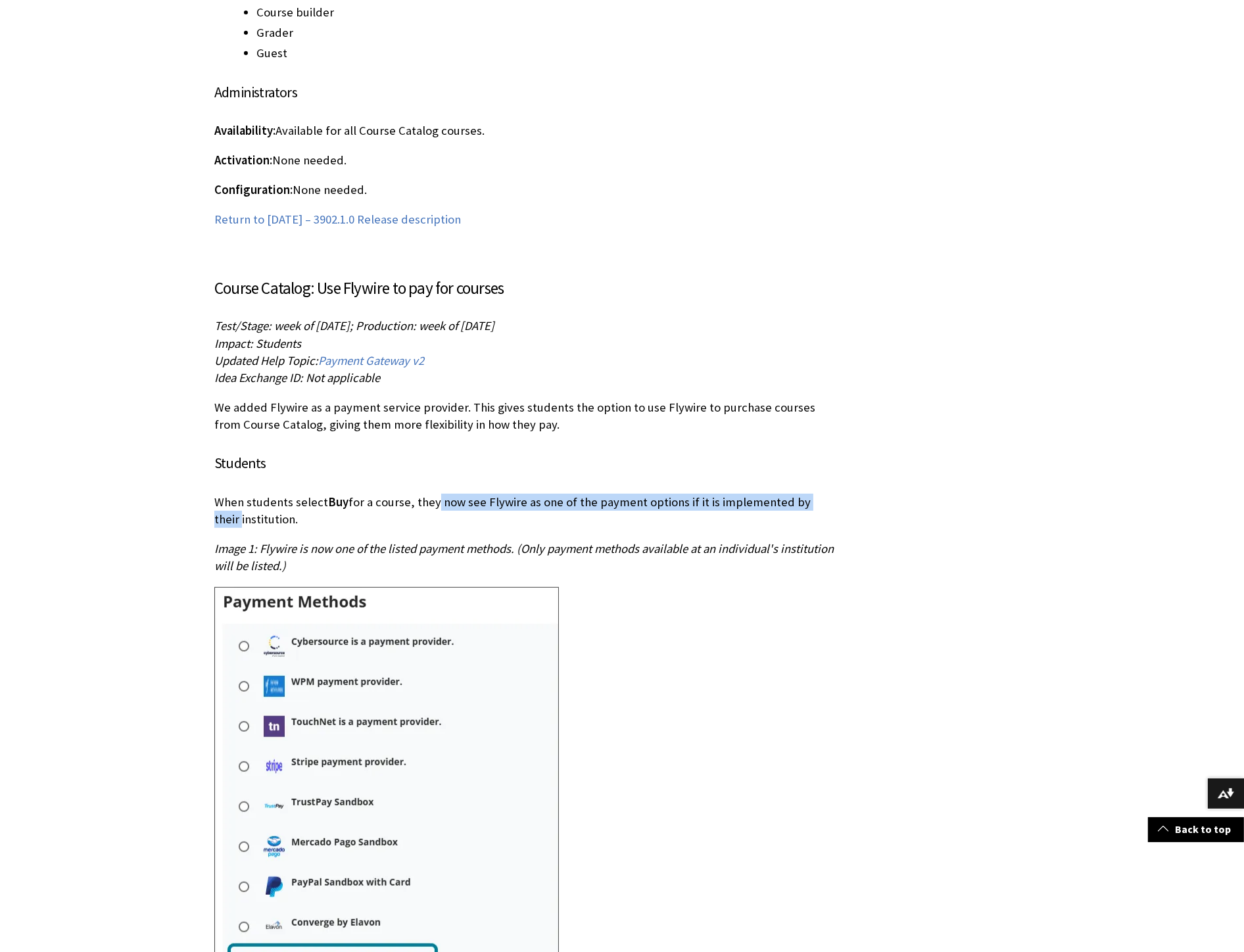
drag, startPoint x: 432, startPoint y: 471, endPoint x: 863, endPoint y: 463, distance: 431.1
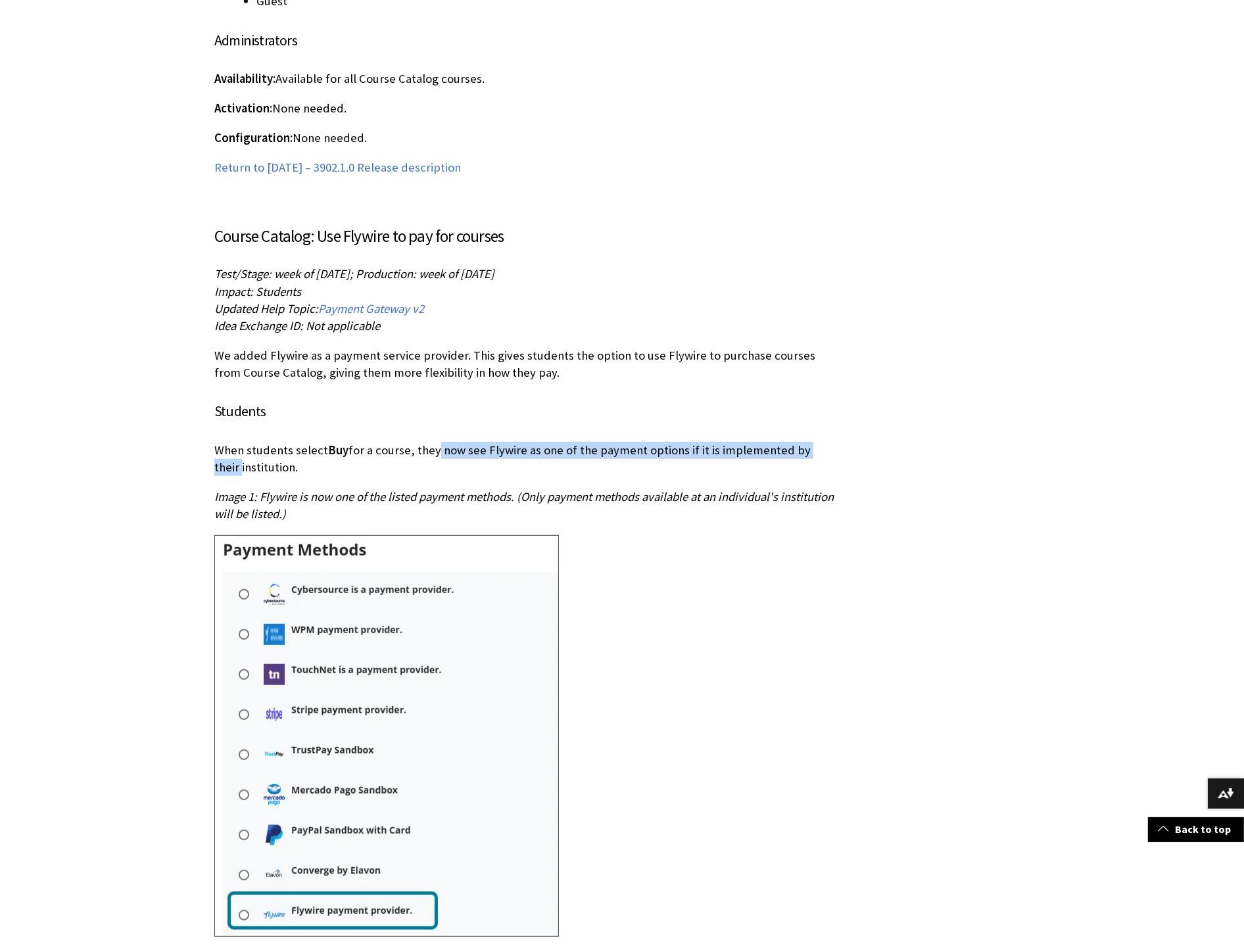
scroll to position [12031, 0]
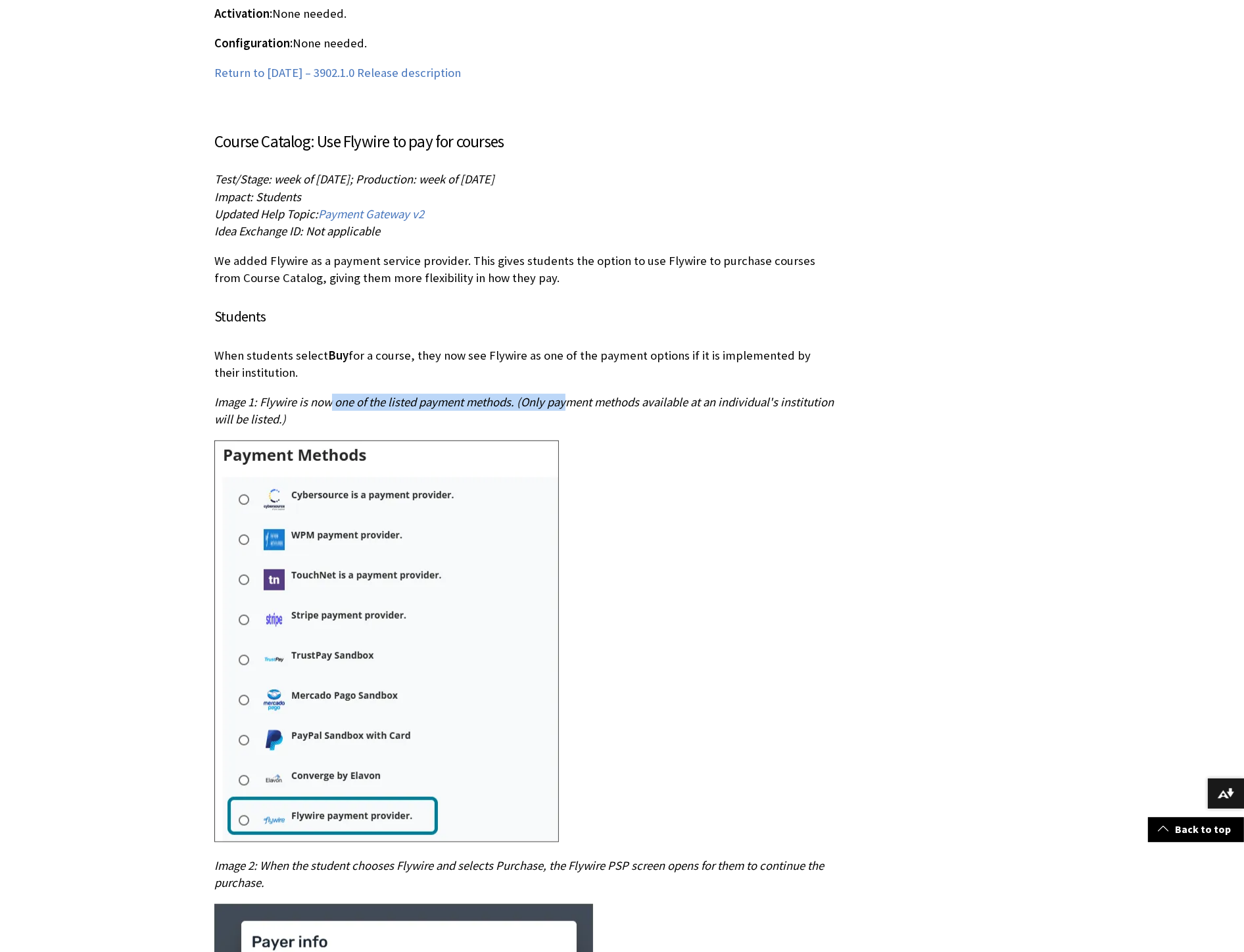
drag, startPoint x: 329, startPoint y: 372, endPoint x: 575, endPoint y: 377, distance: 246.1
click at [454, 395] on span "Image 1: Flywire is now one of the listed payment methods. (Only payment method…" at bounding box center [523, 411] width 619 height 32
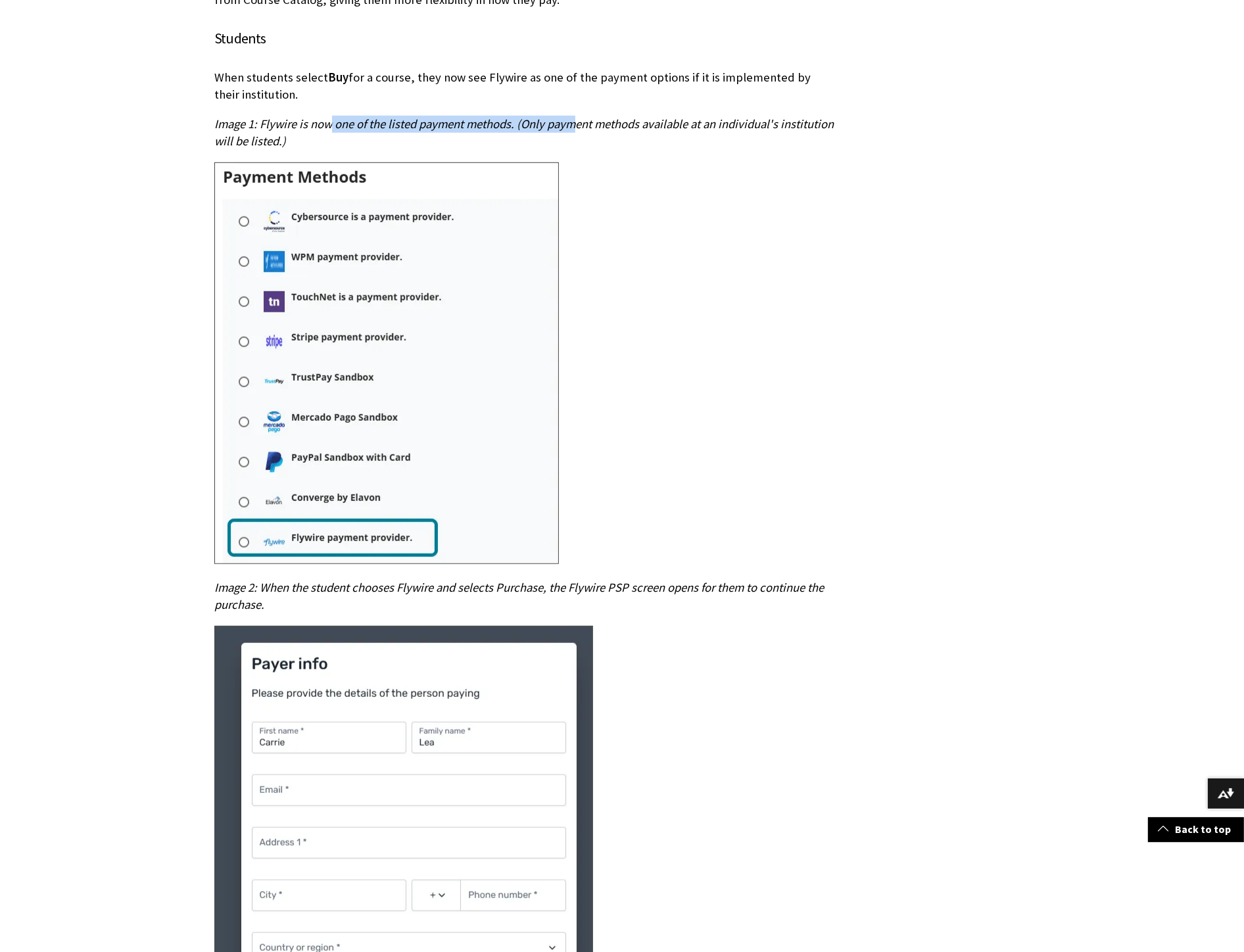
scroll to position [12322, 0]
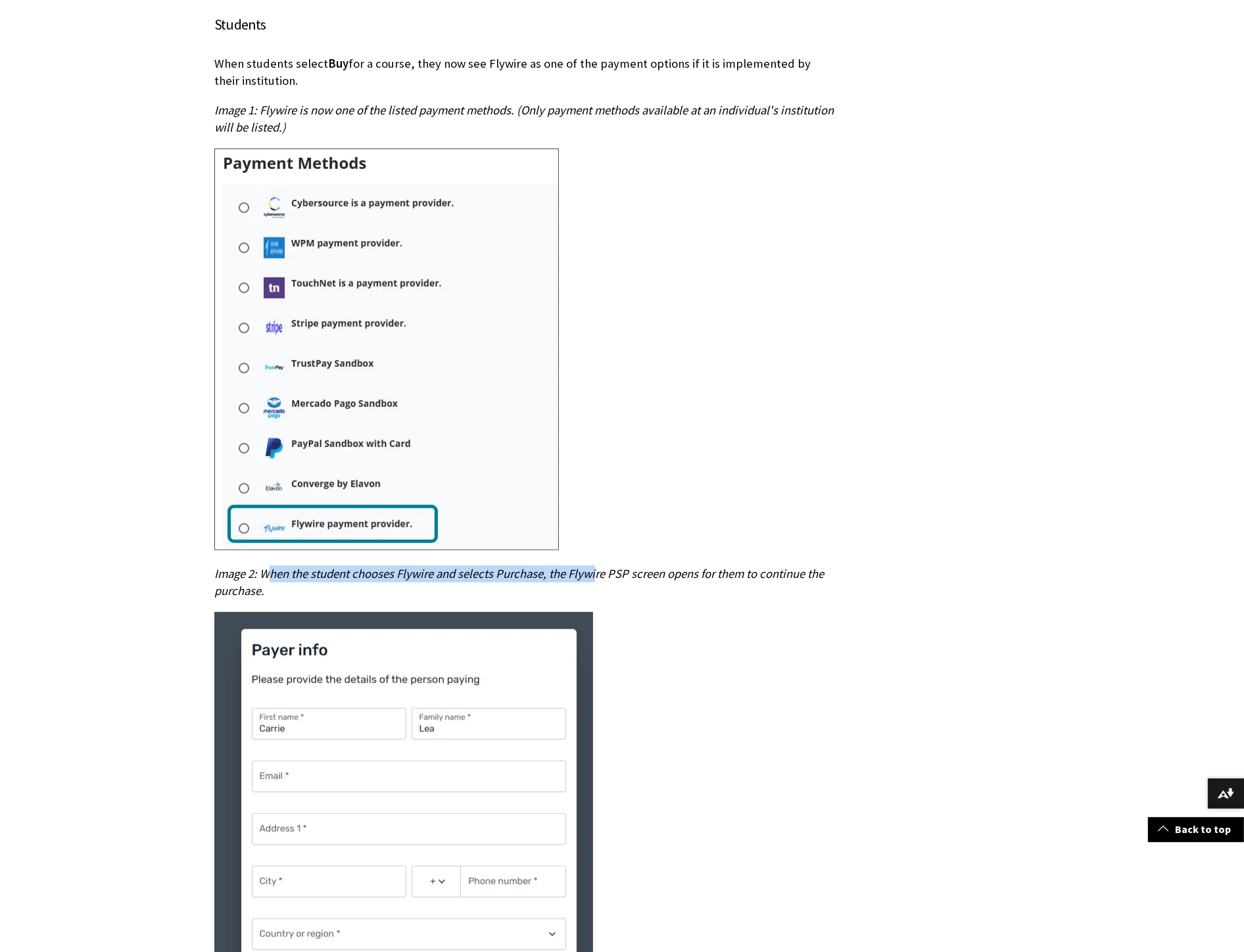
drag, startPoint x: 268, startPoint y: 540, endPoint x: 605, endPoint y: 543, distance: 337.0
click at [454, 426] on span "Image 2: When the student chooses Flywire and selects Purchase, the Flywire PSP…" at bounding box center [519, 582] width 609 height 32
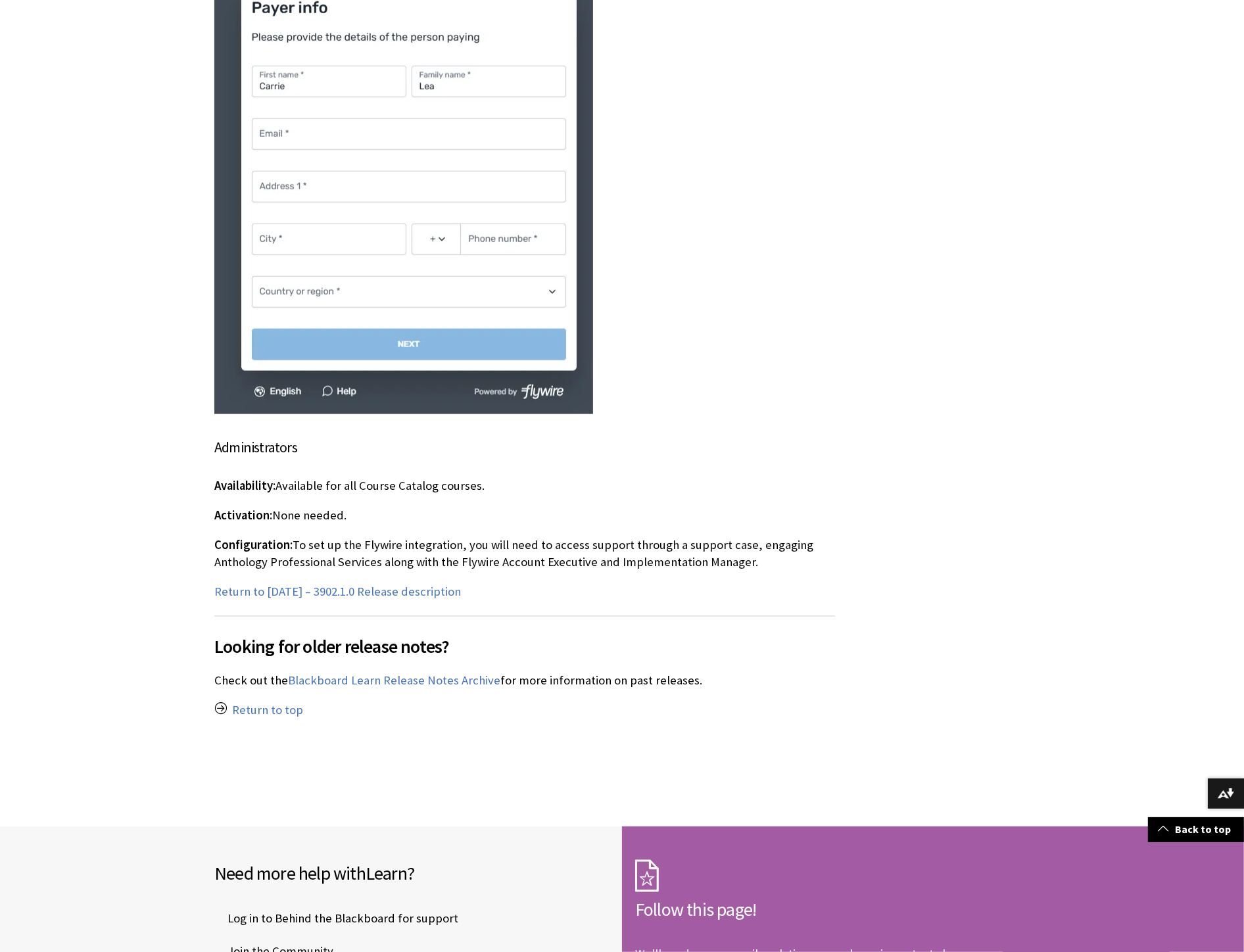
scroll to position [12980, 0]
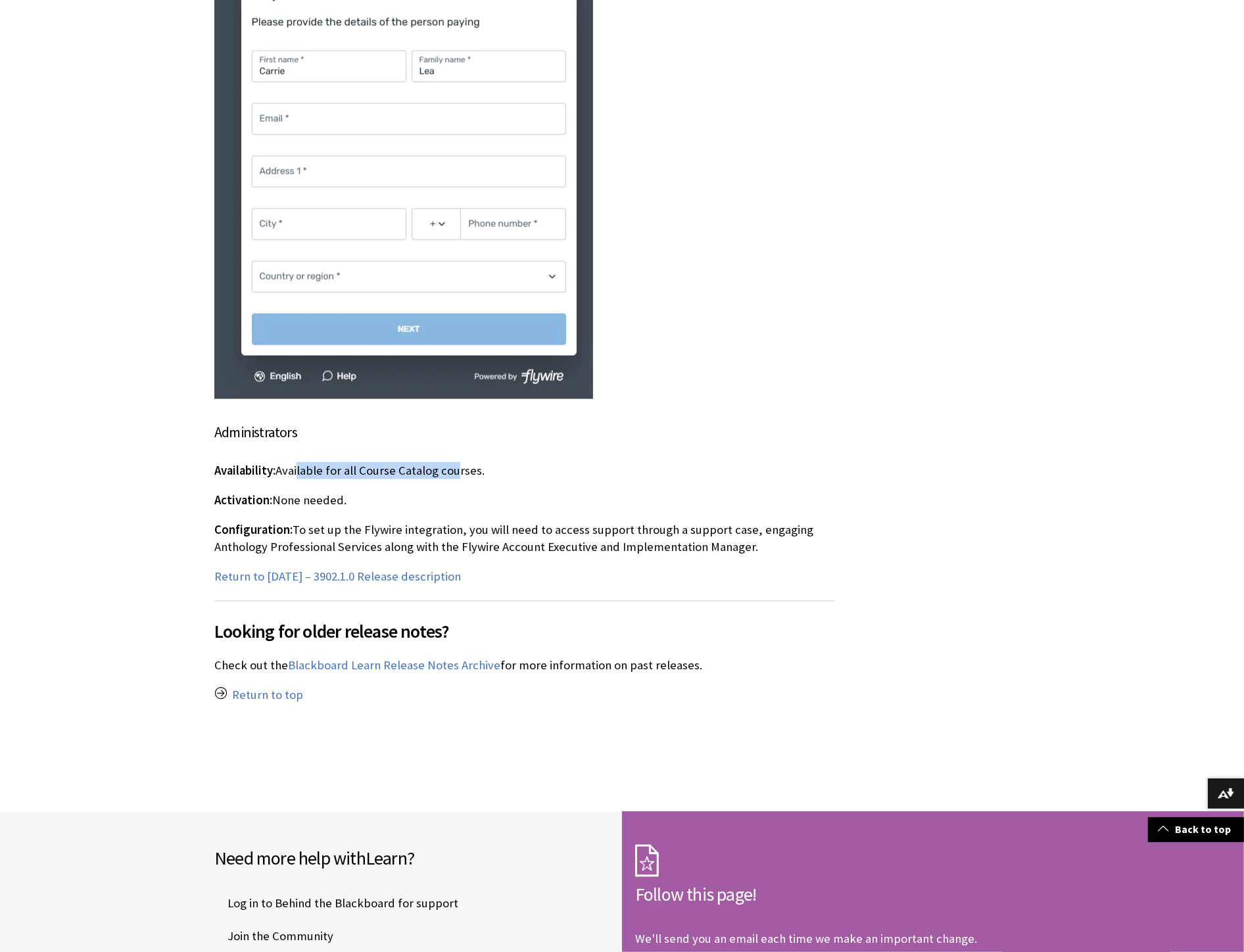
drag, startPoint x: 356, startPoint y: 443, endPoint x: 457, endPoint y: 442, distance: 101.0
click at [454, 426] on p "Availability: Available for all Course Catalog courses." at bounding box center [524, 471] width 620 height 17
drag, startPoint x: 232, startPoint y: 469, endPoint x: 426, endPoint y: 467, distance: 194.0
click at [423, 426] on p "Activation: None needed." at bounding box center [524, 500] width 620 height 17
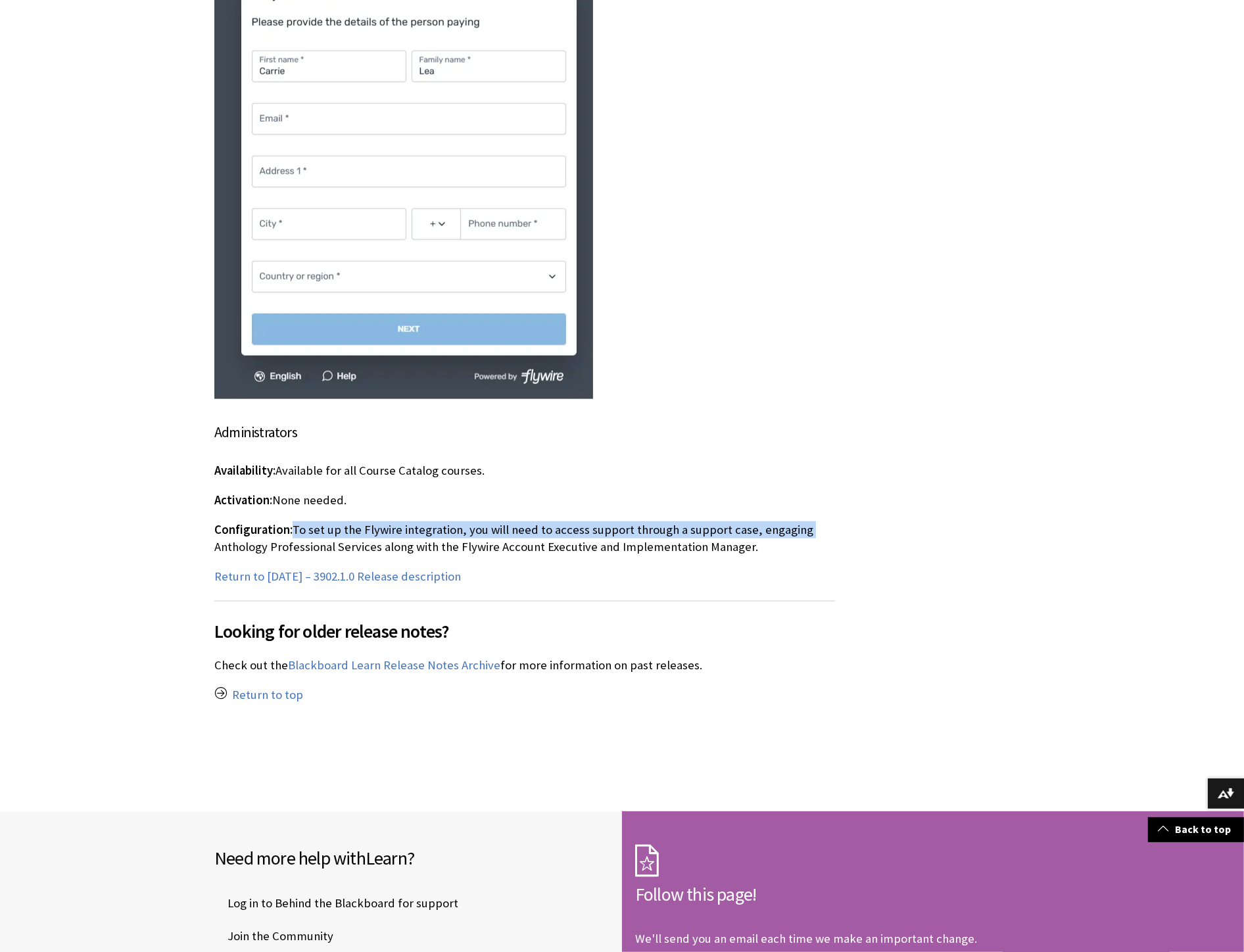
drag, startPoint x: 291, startPoint y: 494, endPoint x: 804, endPoint y: 504, distance: 513.1
click at [454, 426] on p "Configuration: To set up the Flywire integration, you will need to access suppo…" at bounding box center [524, 538] width 620 height 34
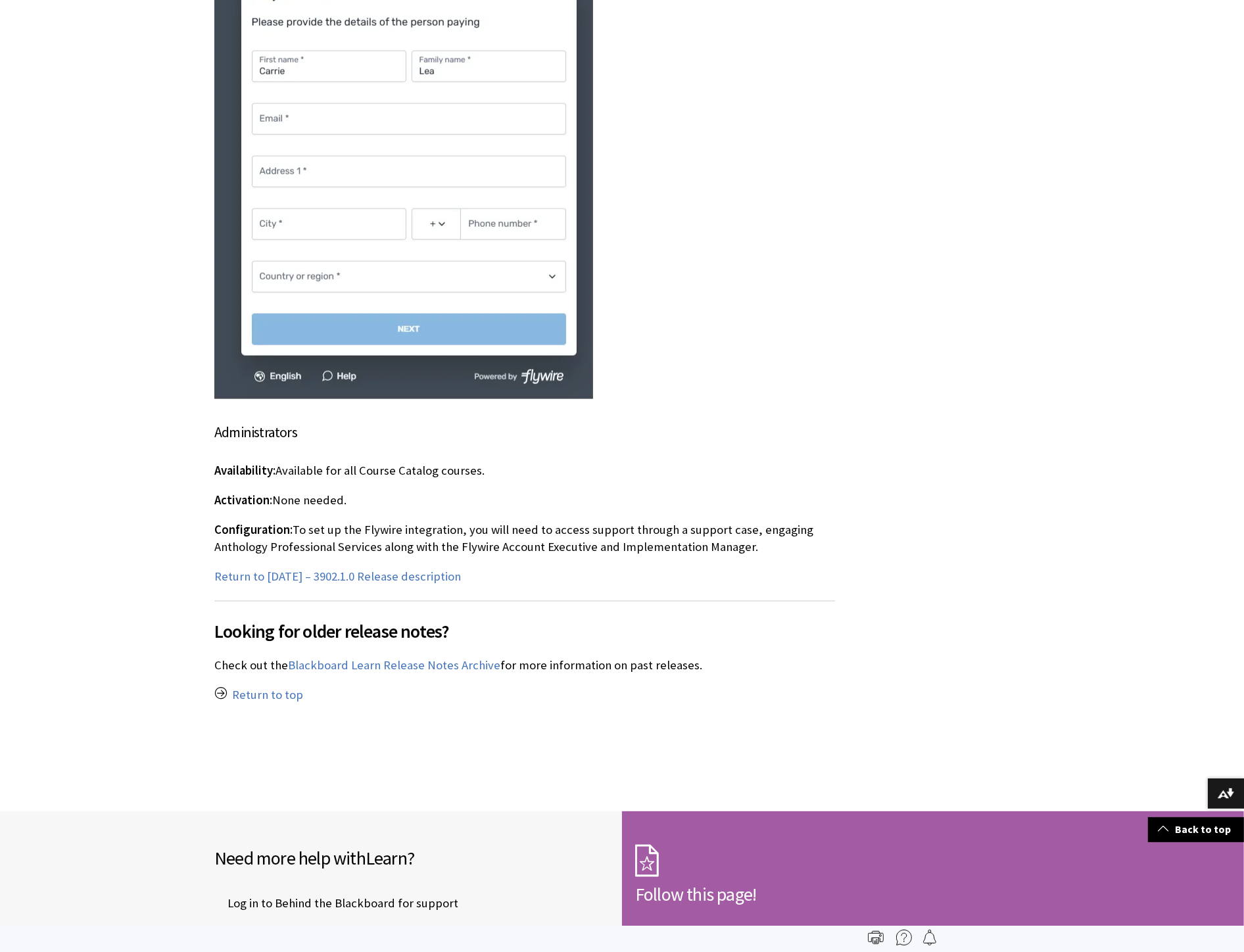
scroll to position [926, 0]
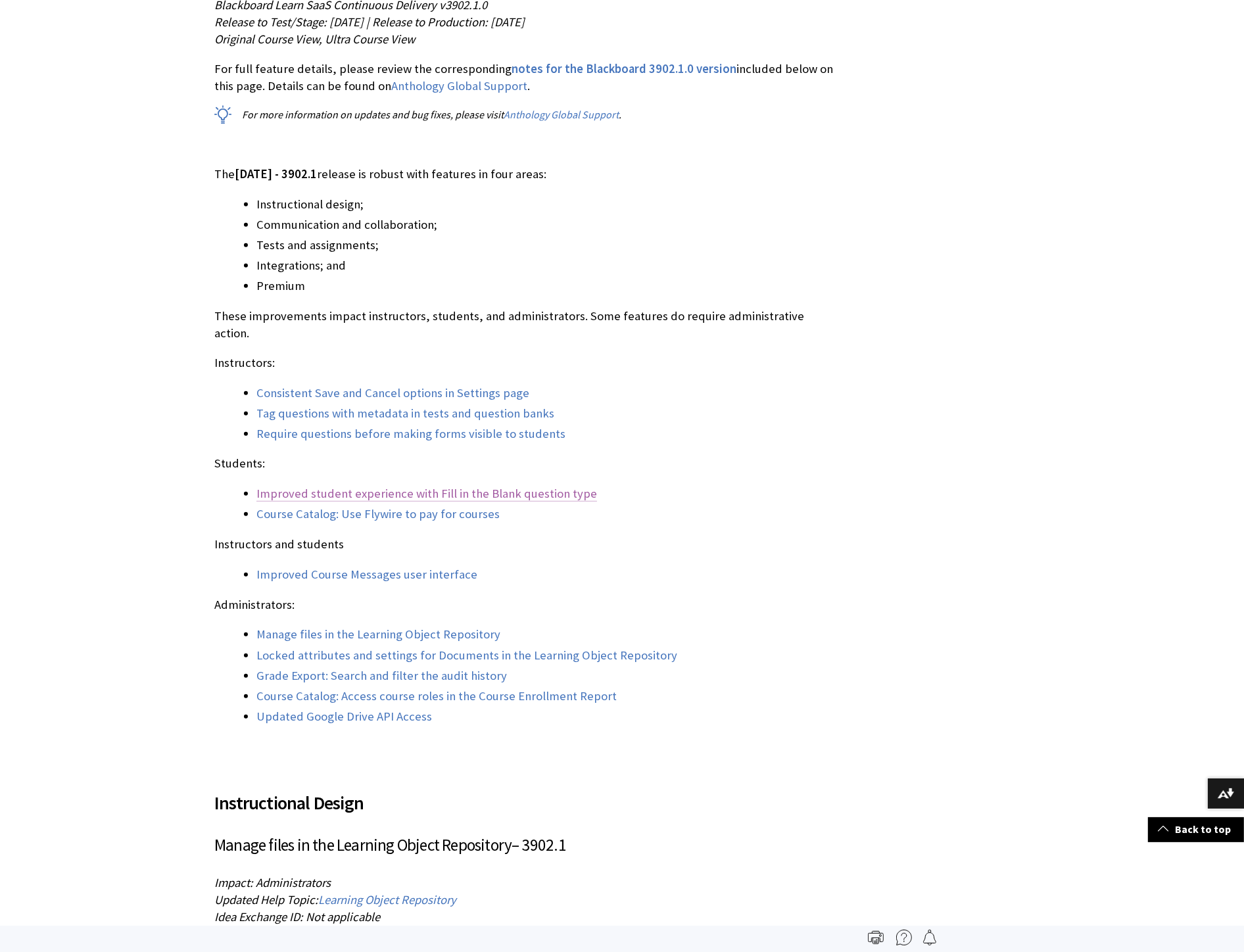
click at [449, 426] on link "Improved student experience with Fill in the Blank question type" at bounding box center [427, 493] width 340 height 16
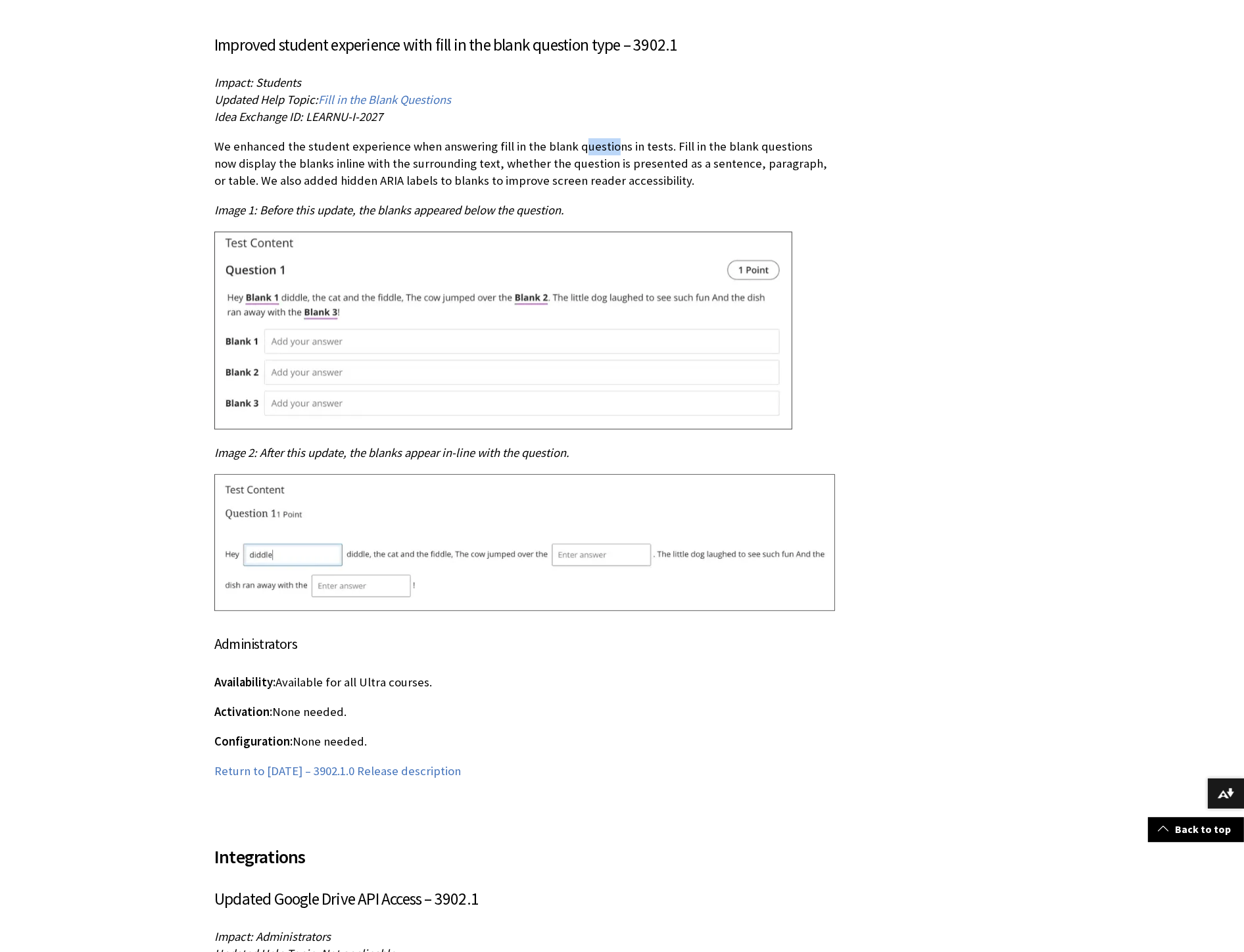
drag, startPoint x: 576, startPoint y: 117, endPoint x: 610, endPoint y: 119, distance: 34.1
click at [454, 138] on p "We enhanced the student experience when answering fill in the blank questions i…" at bounding box center [524, 164] width 620 height 52
drag, startPoint x: 658, startPoint y: 113, endPoint x: 732, endPoint y: 120, distance: 74.3
click at [454, 138] on p "We enhanced the student experience when answering fill in the blank questions i…" at bounding box center [524, 164] width 620 height 52
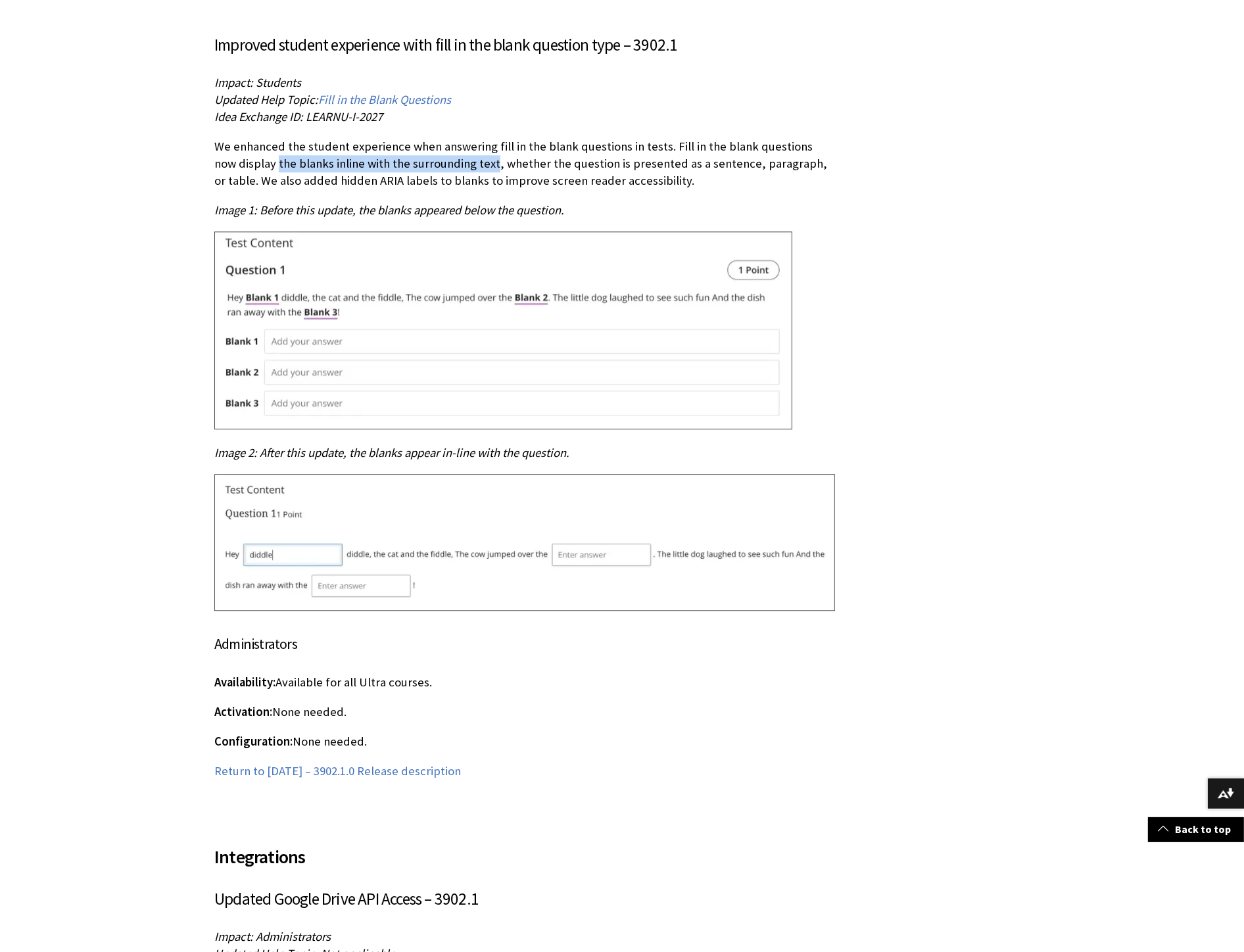
drag, startPoint x: 255, startPoint y: 134, endPoint x: 471, endPoint y: 133, distance: 216.0
click at [454, 138] on p "We enhanced the student experience when answering fill in the blank questions i…" at bounding box center [524, 164] width 620 height 52
click at [421, 138] on p "We enhanced the student experience when answering fill in the blank questions i…" at bounding box center [524, 164] width 620 height 52
click at [454, 138] on p "We enhanced the student experience when answering fill in the blank questions i…" at bounding box center [524, 164] width 620 height 52
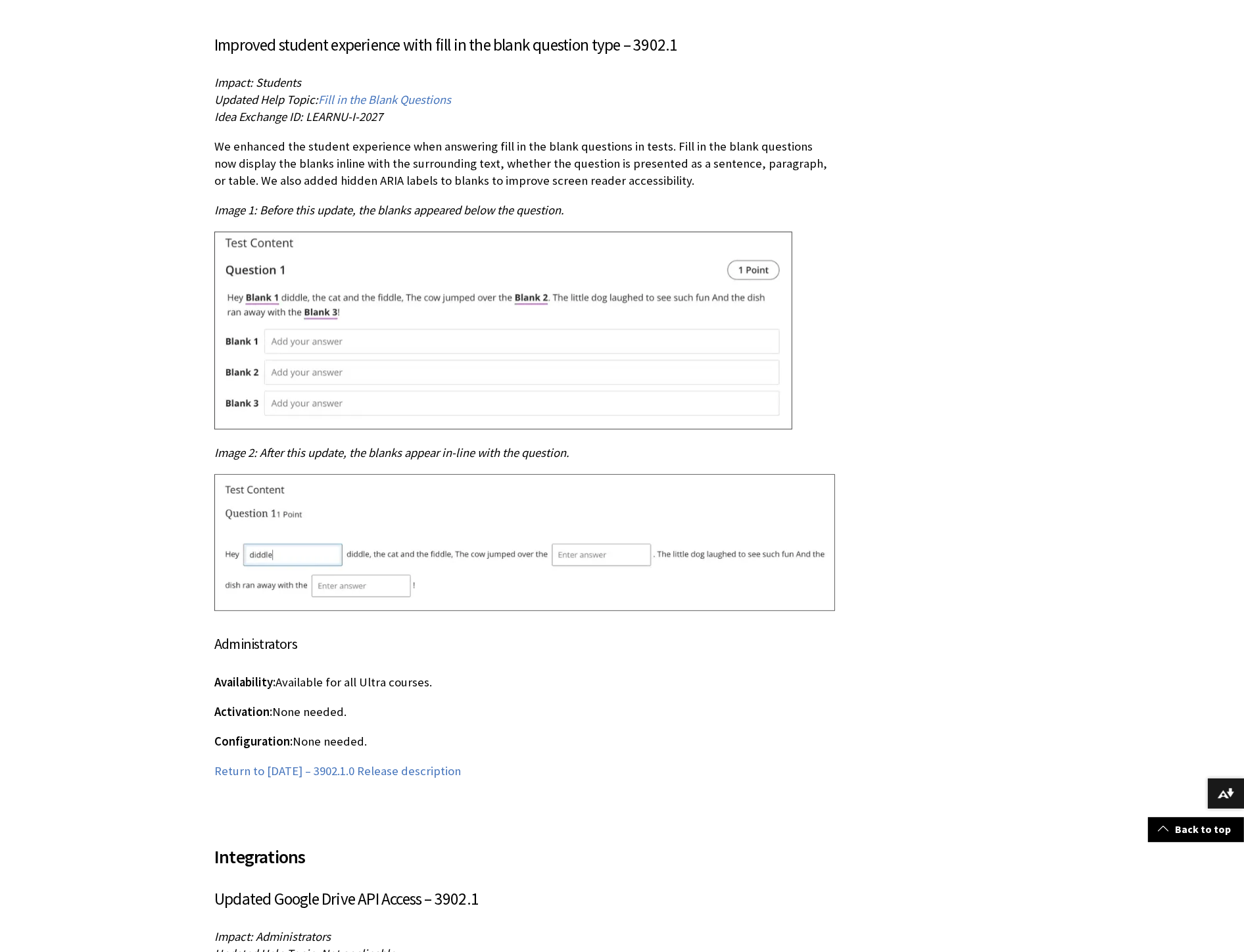
click at [454, 138] on p "We enhanced the student experience when answering fill in the blank questions i…" at bounding box center [524, 164] width 620 height 52
drag, startPoint x: 671, startPoint y: 113, endPoint x: 469, endPoint y: 132, distance: 202.9
click at [454, 138] on p "We enhanced the student experience when answering fill in the blank questions i…" at bounding box center [524, 164] width 620 height 52
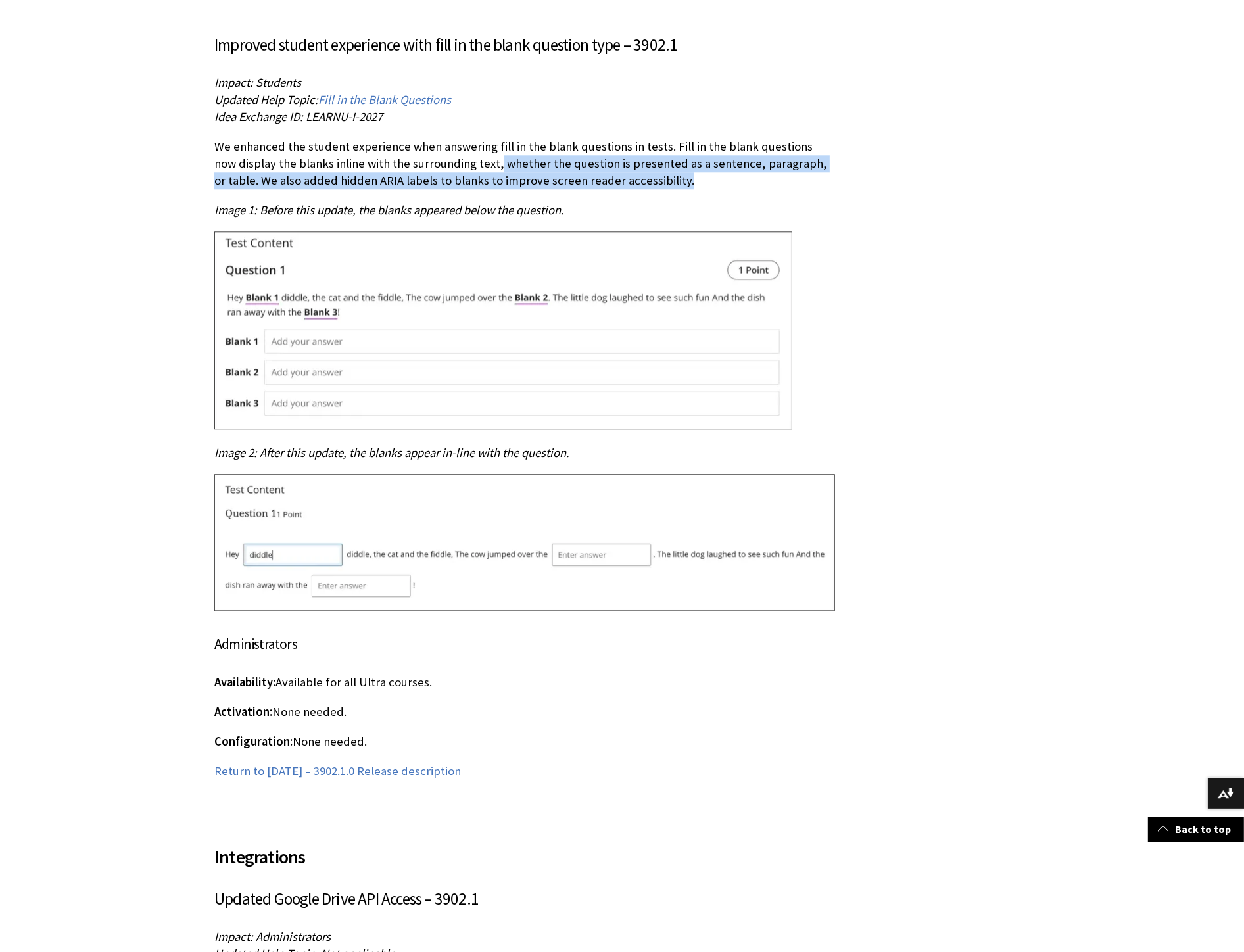
drag, startPoint x: 474, startPoint y: 131, endPoint x: 714, endPoint y: 141, distance: 240.2
click at [454, 141] on p "We enhanced the student experience when answering fill in the blank questions i…" at bounding box center [524, 164] width 620 height 52
click at [281, 154] on p "We enhanced the student experience when answering fill in the blank questions i…" at bounding box center [524, 164] width 620 height 52
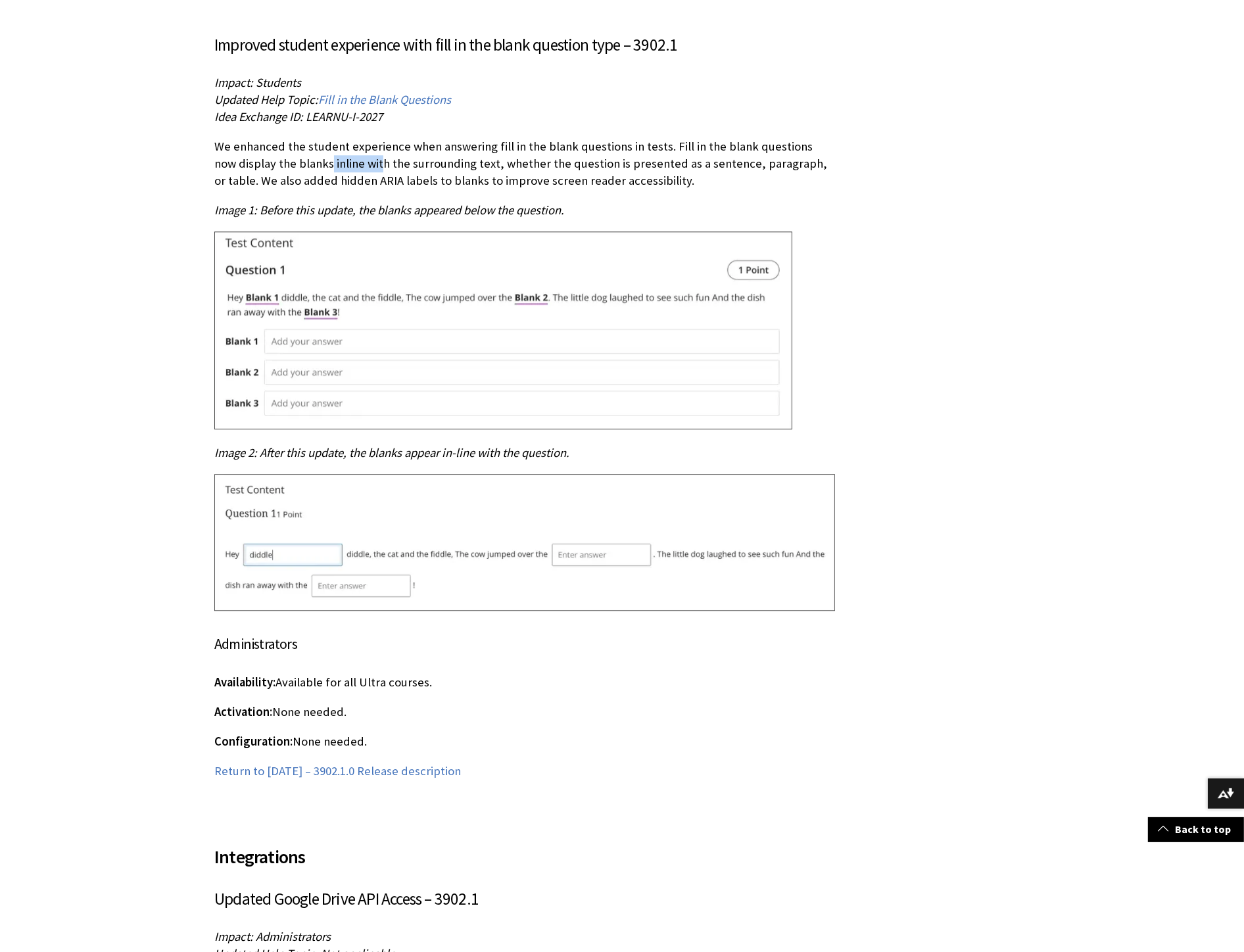
drag, startPoint x: 379, startPoint y: 137, endPoint x: 388, endPoint y: 137, distance: 9.0
click at [384, 138] on p "We enhanced the student experience when answering fill in the blank questions i…" at bounding box center [524, 164] width 620 height 52
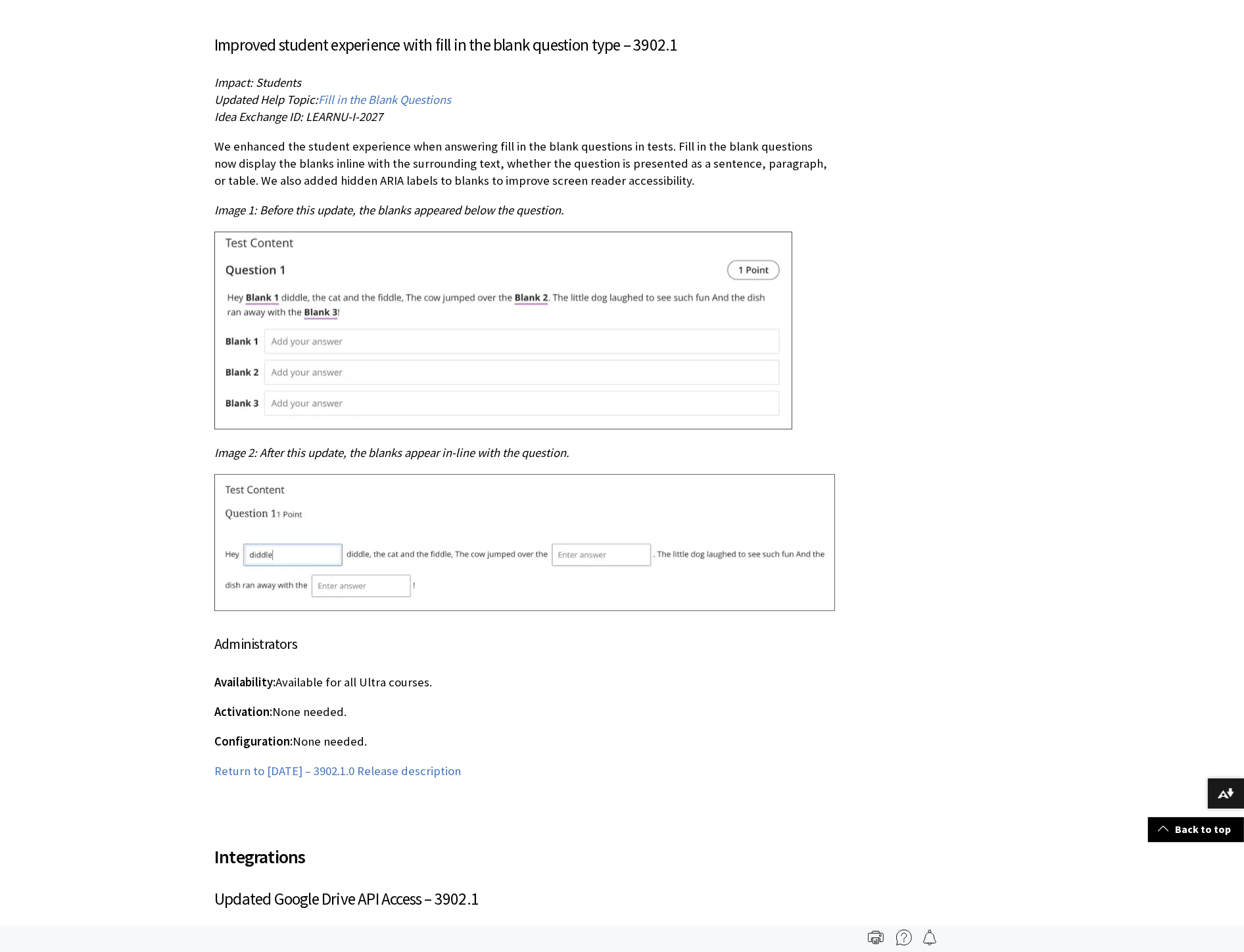
scroll to position [1086, 0]
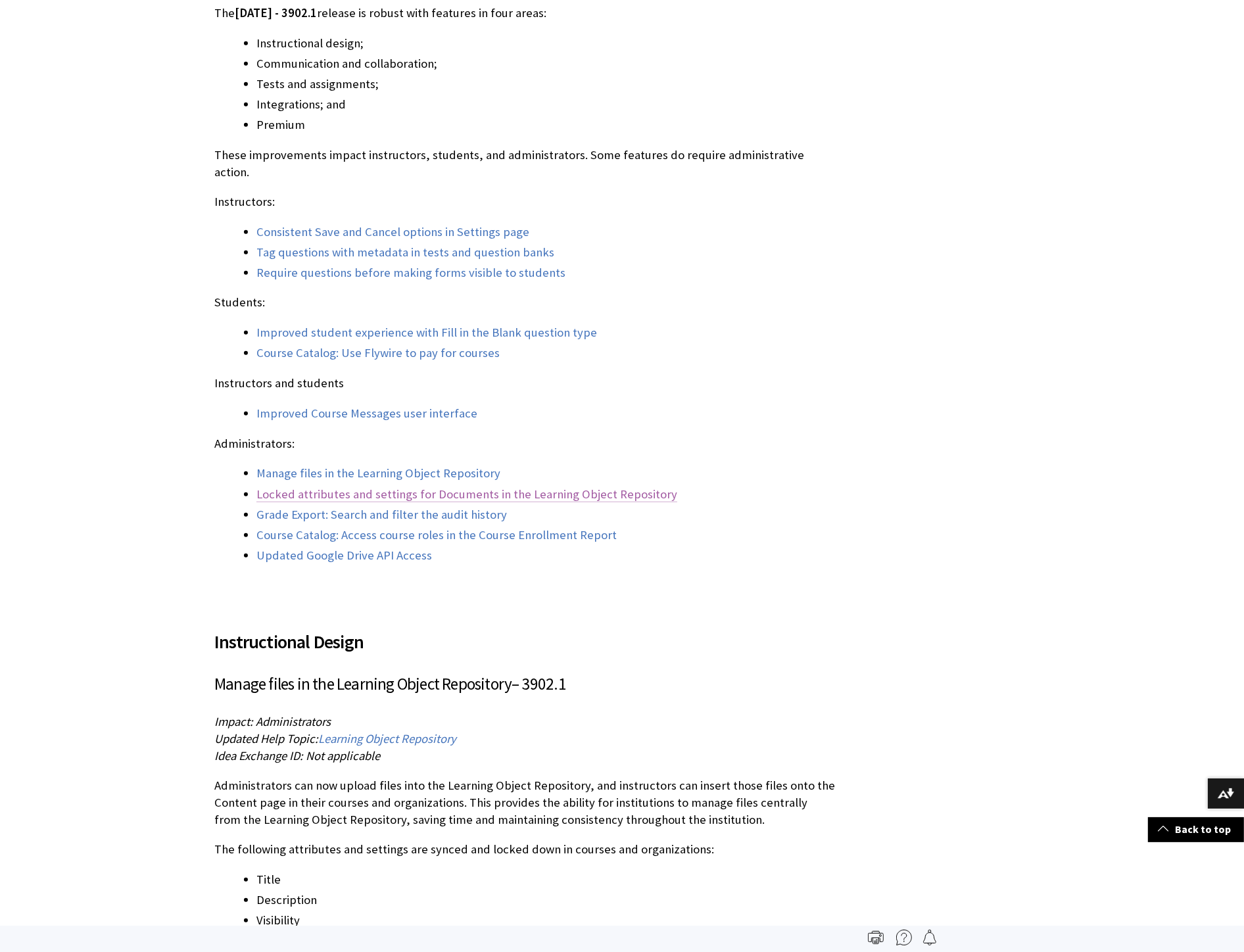
click at [436, 426] on link "Locked attributes and settings for Documents in the Learning Object Repository" at bounding box center [467, 494] width 421 height 16
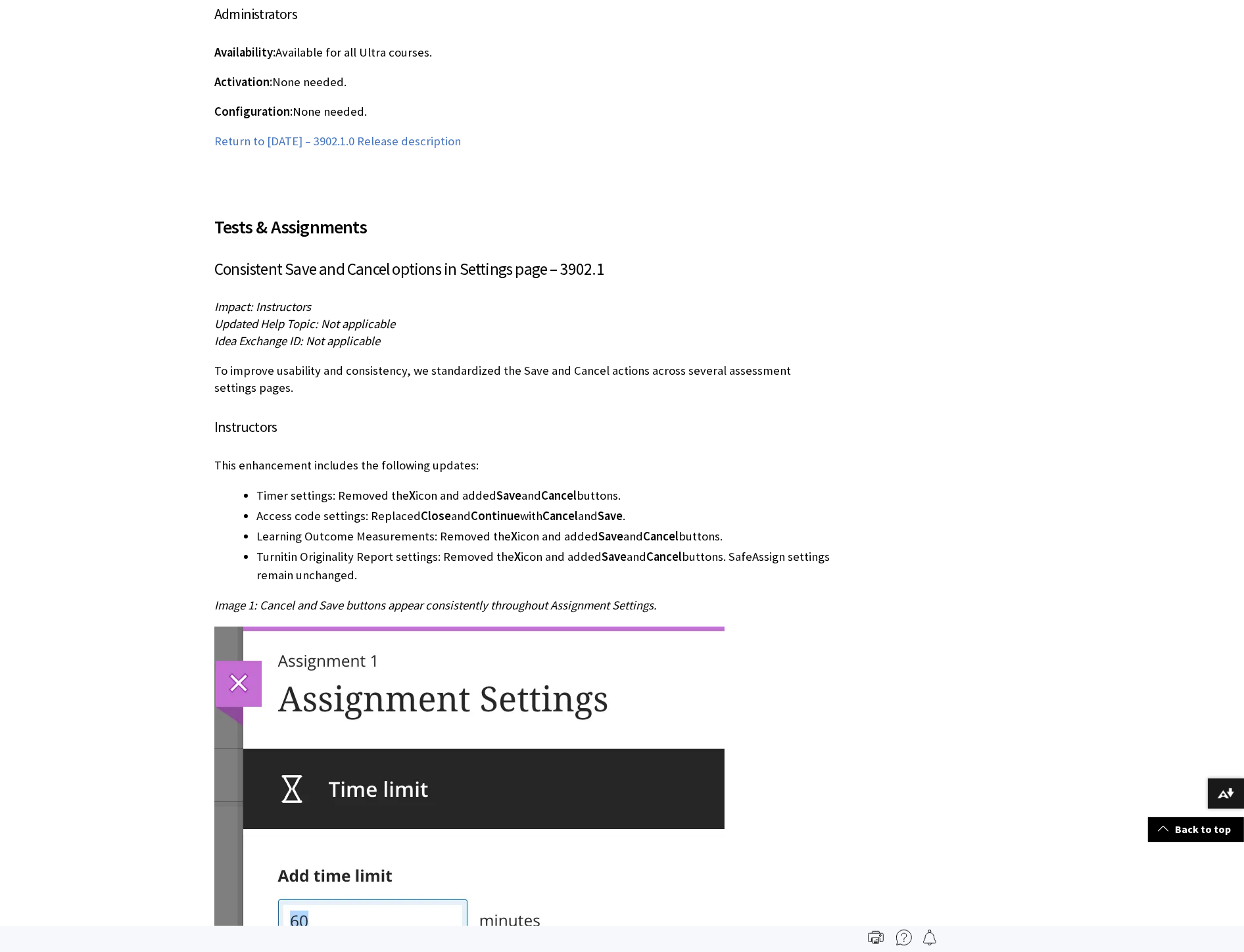
scroll to position [3224, 0]
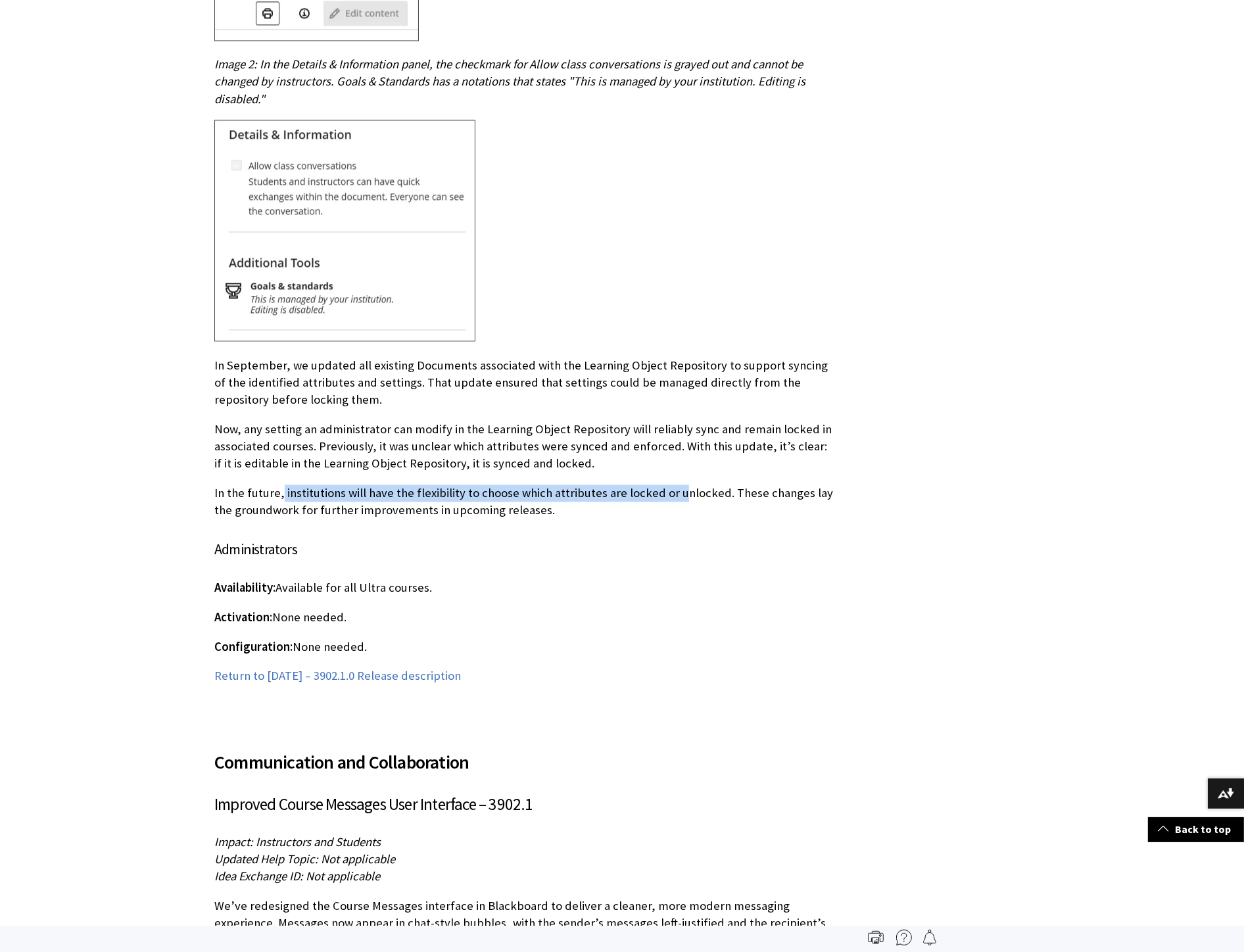
drag, startPoint x: 281, startPoint y: 482, endPoint x: 672, endPoint y: 459, distance: 391.7
click at [454, 426] on div "Locked attributes and settings for Documents in the Learning Object Repository …" at bounding box center [524, 196] width 620 height 975
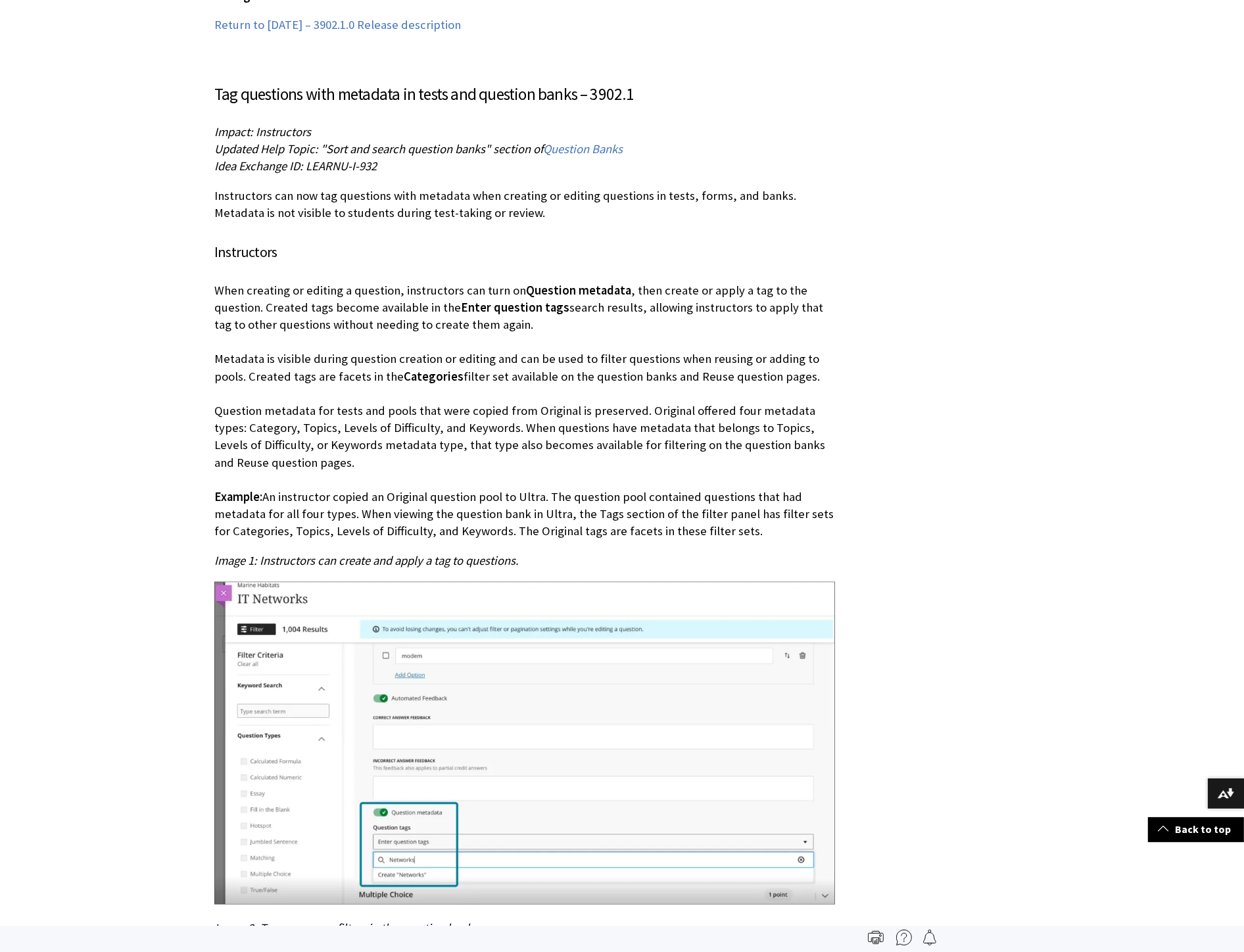
scroll to position [7182, 0]
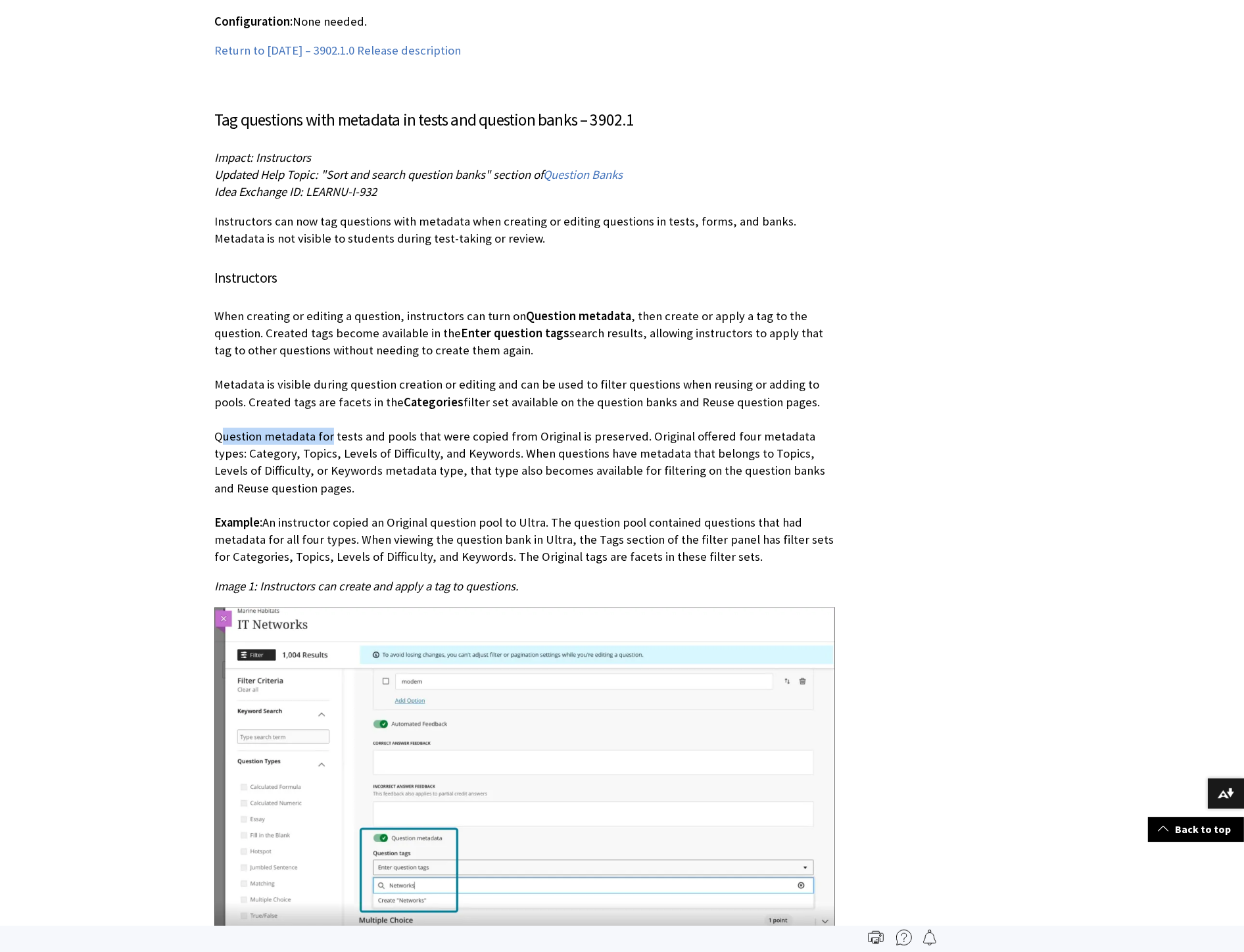
drag, startPoint x: 220, startPoint y: 404, endPoint x: 327, endPoint y: 398, distance: 107.2
click at [327, 398] on p "When creating or editing a question, instructors can turn on Question metadata …" at bounding box center [524, 436] width 620 height 258
click at [323, 398] on p "When creating or editing a question, instructors can turn on Question metadata …" at bounding box center [524, 436] width 620 height 258
click at [335, 398] on p "When creating or editing a question, instructors can turn on Question metadata …" at bounding box center [524, 436] width 620 height 258
click at [454, 404] on p "When creating or editing a question, instructors can turn on Question metadata …" at bounding box center [524, 436] width 620 height 258
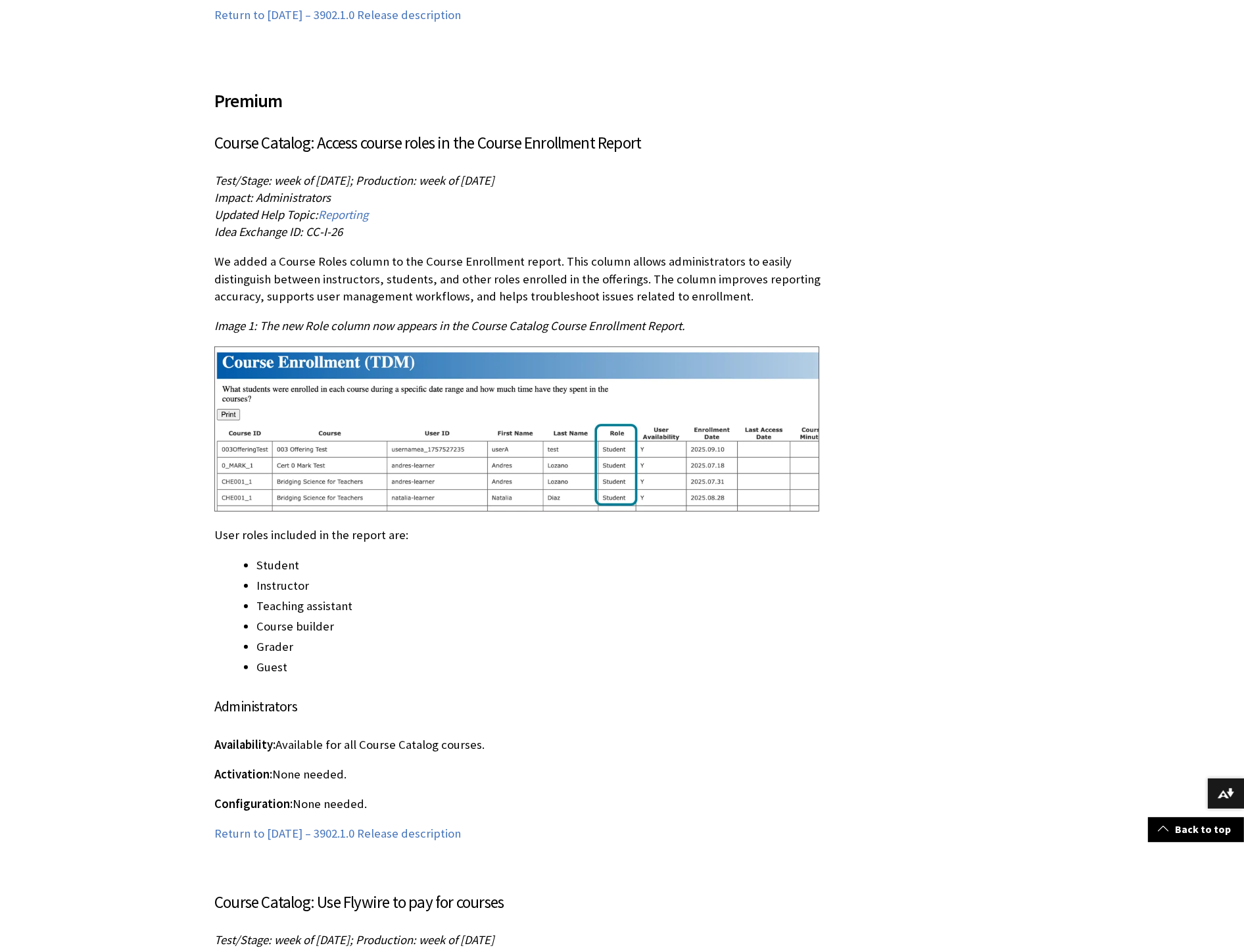
scroll to position [1605, 0]
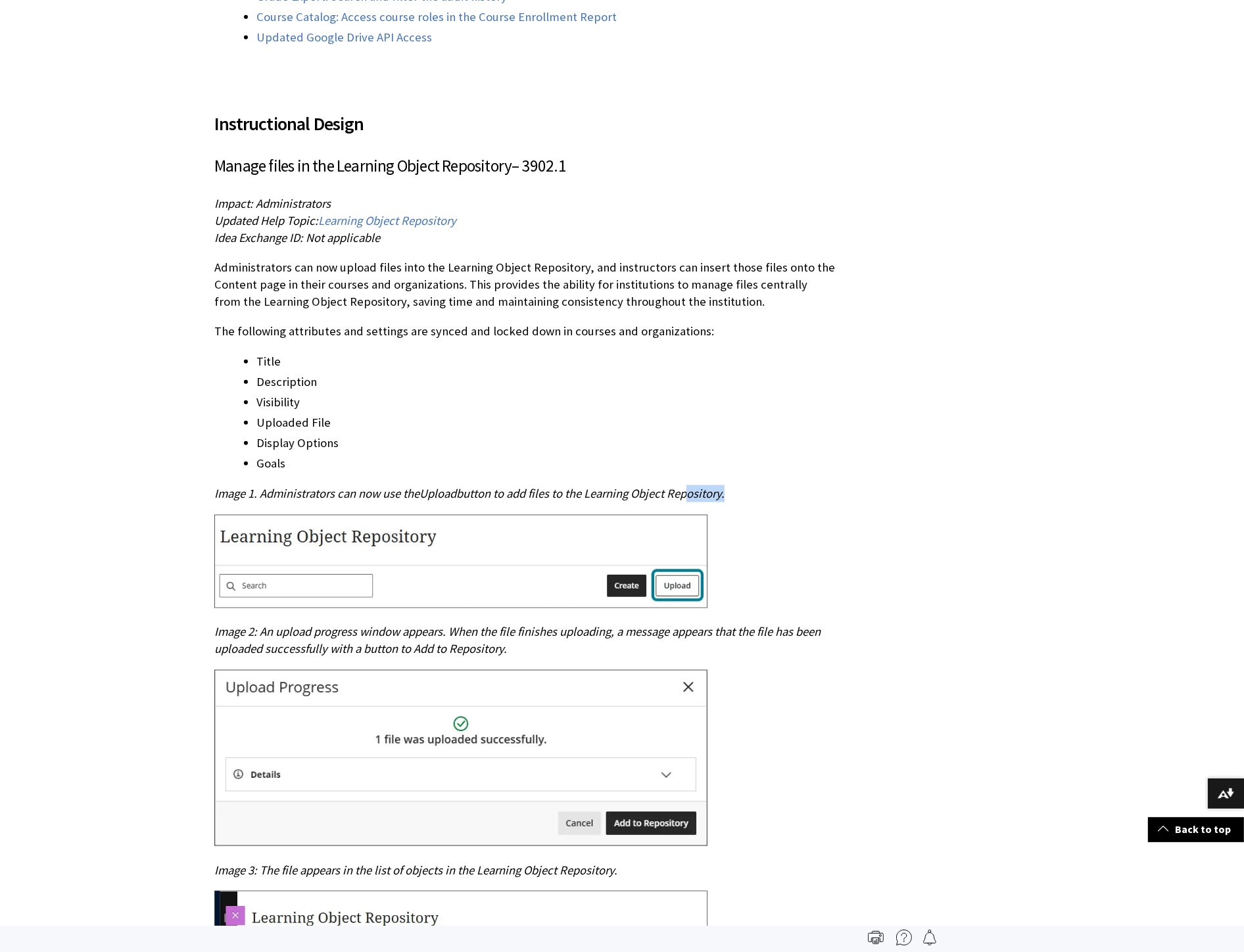
drag, startPoint x: 697, startPoint y: 465, endPoint x: 154, endPoint y: 444, distance: 543.4
click at [437, 426] on div "Instructional Design Manage files in the Learning Object Repository – 3902.1 Im…" at bounding box center [524, 687] width 620 height 1187
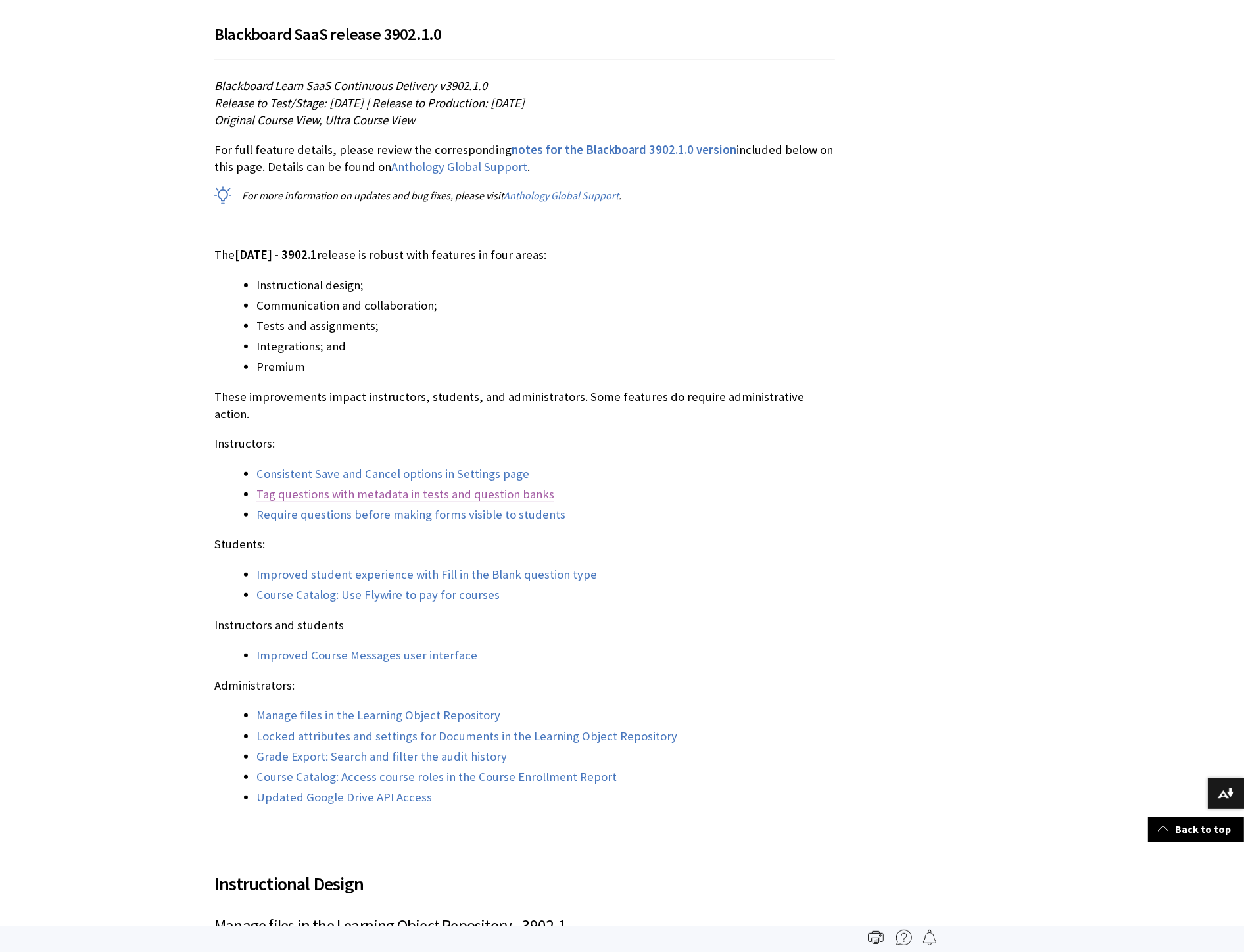
click at [329, 426] on link "Tag questions with metadata in tests and question banks" at bounding box center [405, 494] width 298 height 16
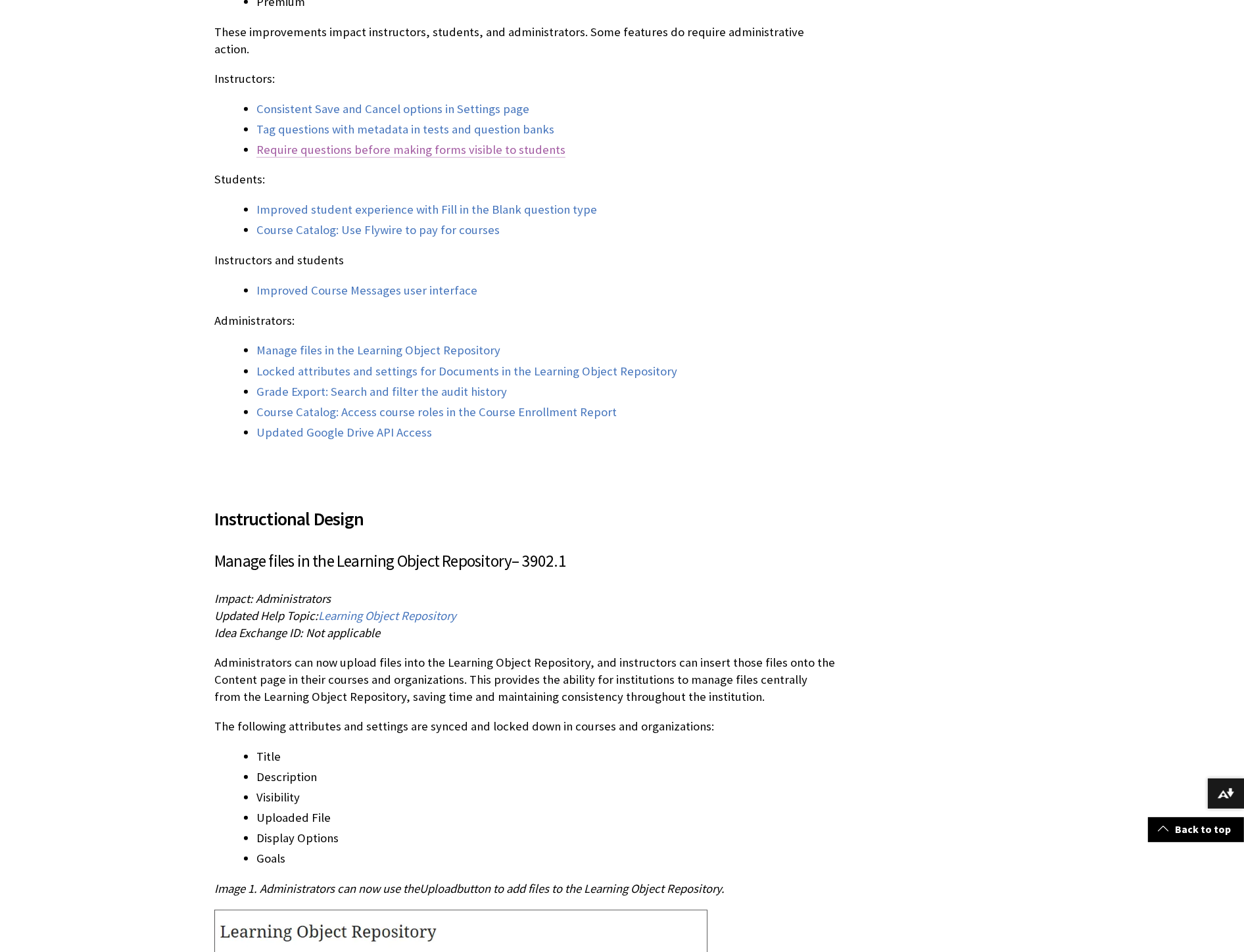
scroll to position [1212, 0]
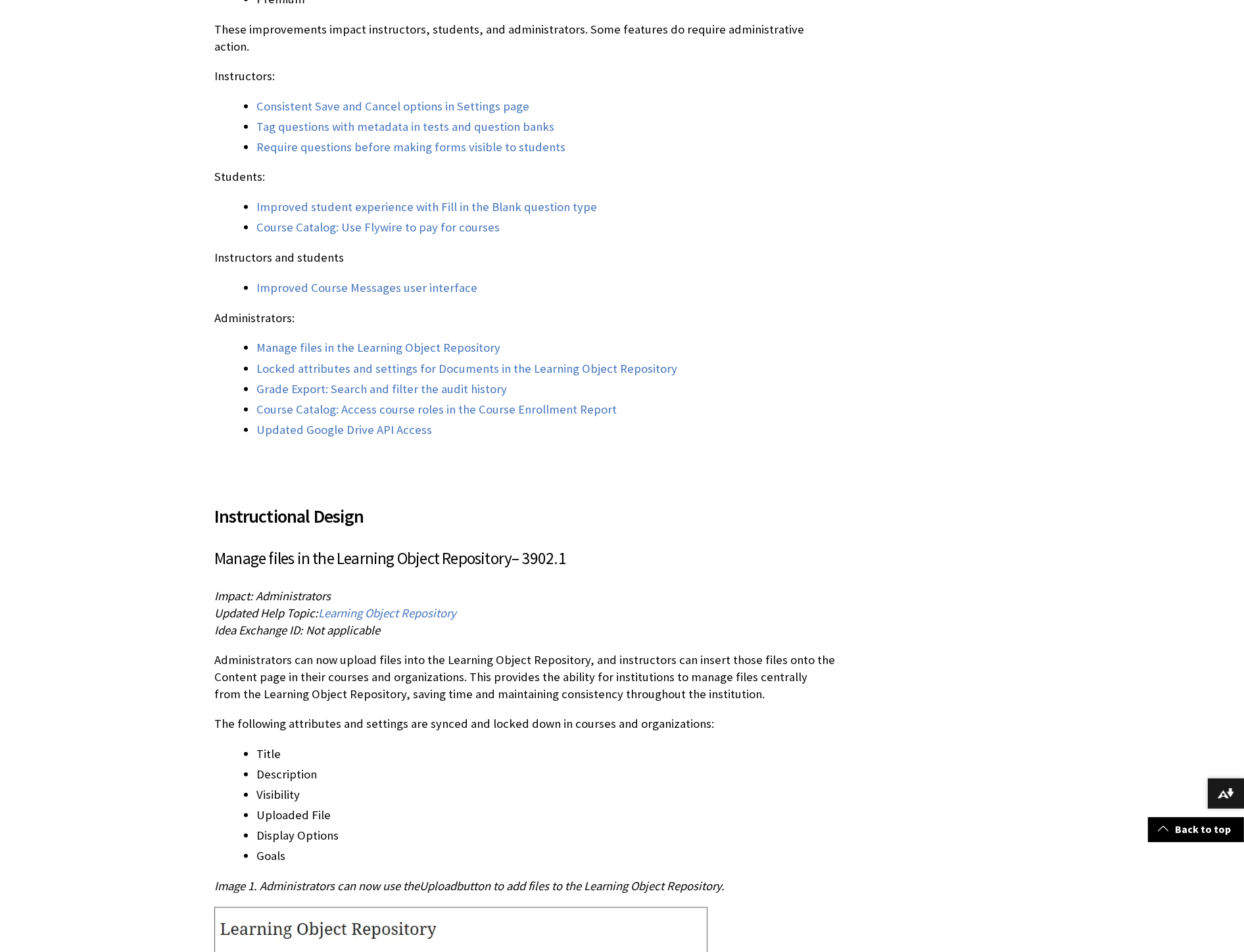
click at [303, 340] on link "Manage files in the Learning Object Repository" at bounding box center [379, 348] width 244 height 16
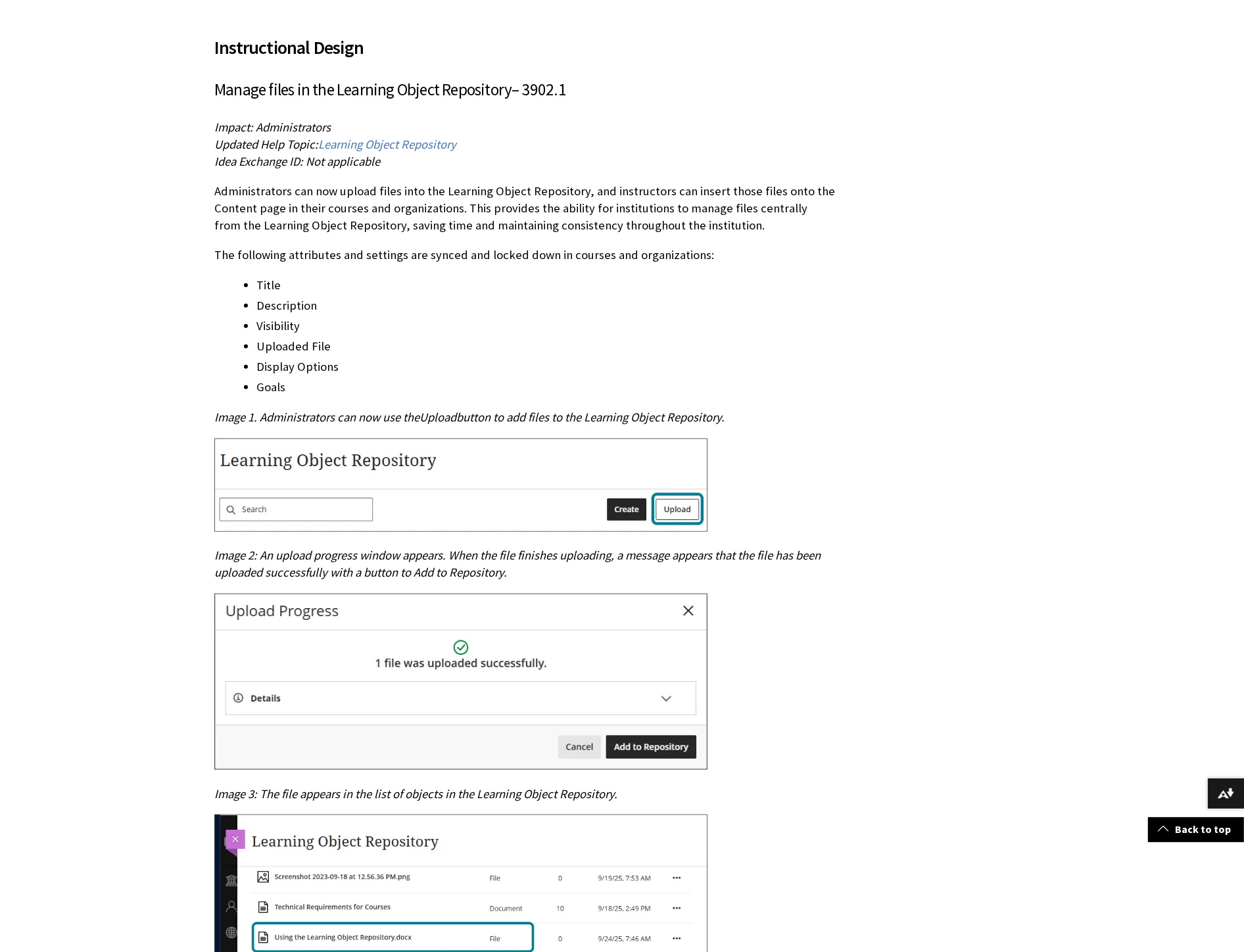
scroll to position [1107, 0]
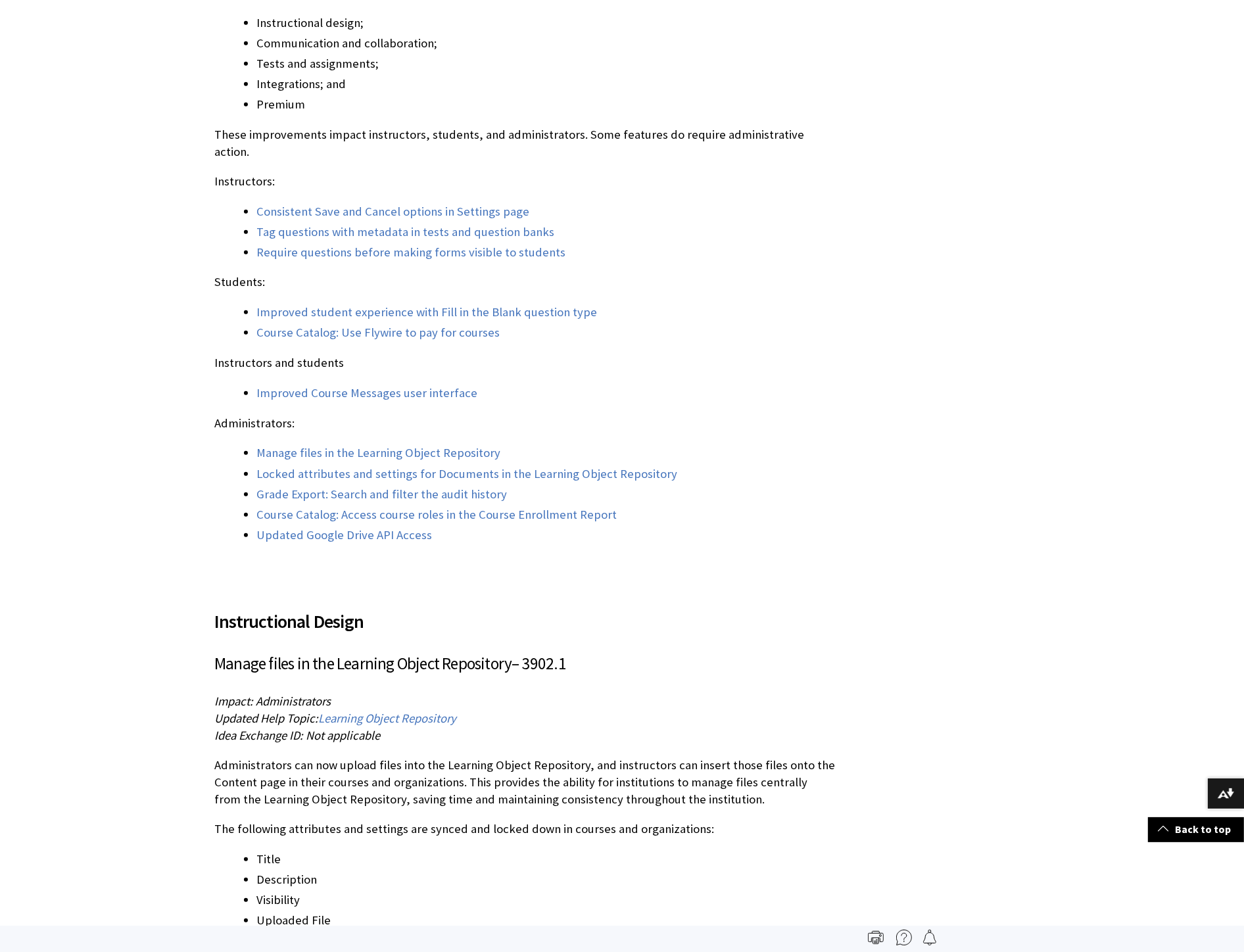
click at [349, 426] on link "Grade Export: Search and filter the audit history" at bounding box center [381, 494] width 251 height 16
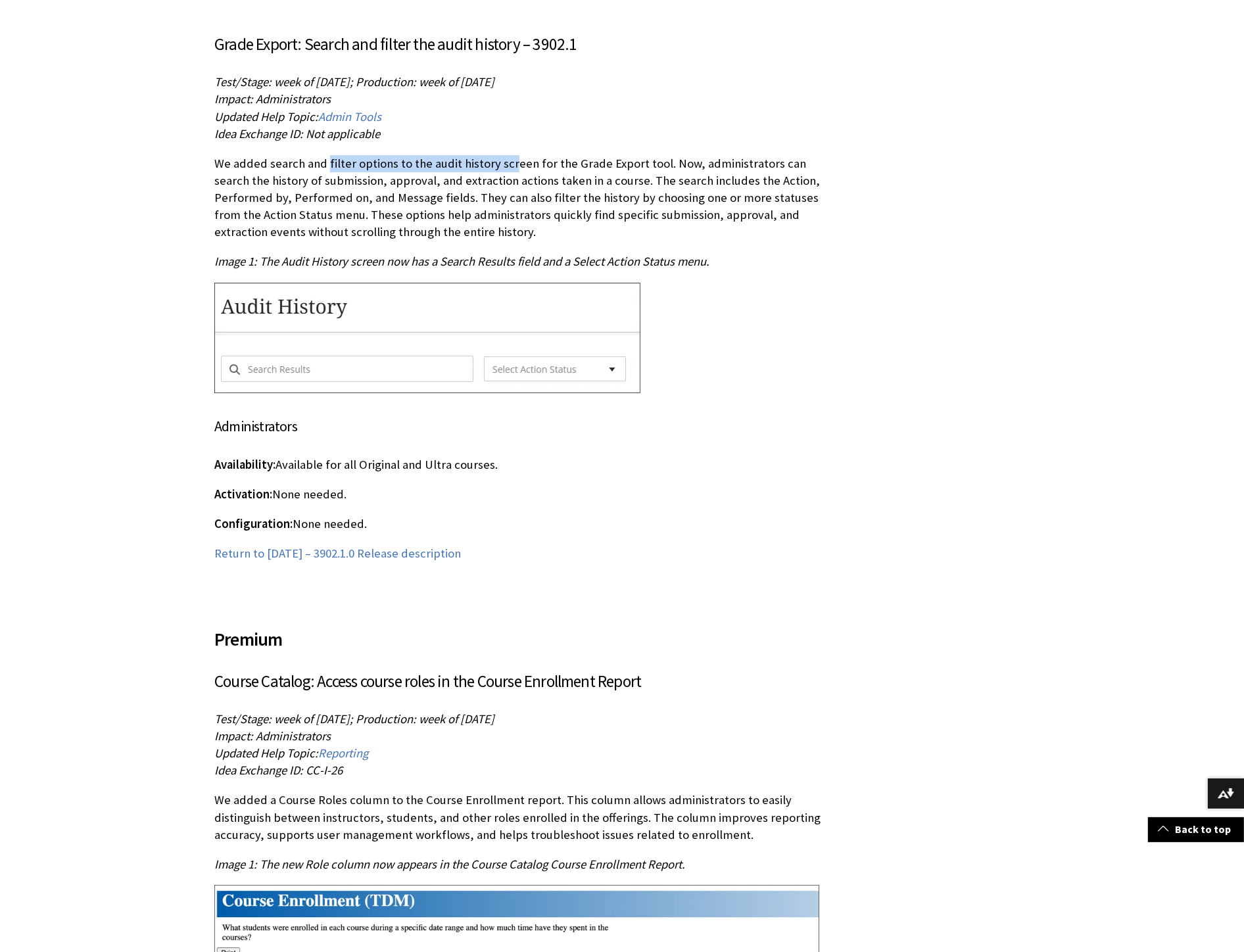
drag, startPoint x: 325, startPoint y: 131, endPoint x: 511, endPoint y: 136, distance: 186.1
click at [454, 155] on p "We added search and filter options to the audit history screen for the Grade Ex…" at bounding box center [524, 198] width 620 height 86
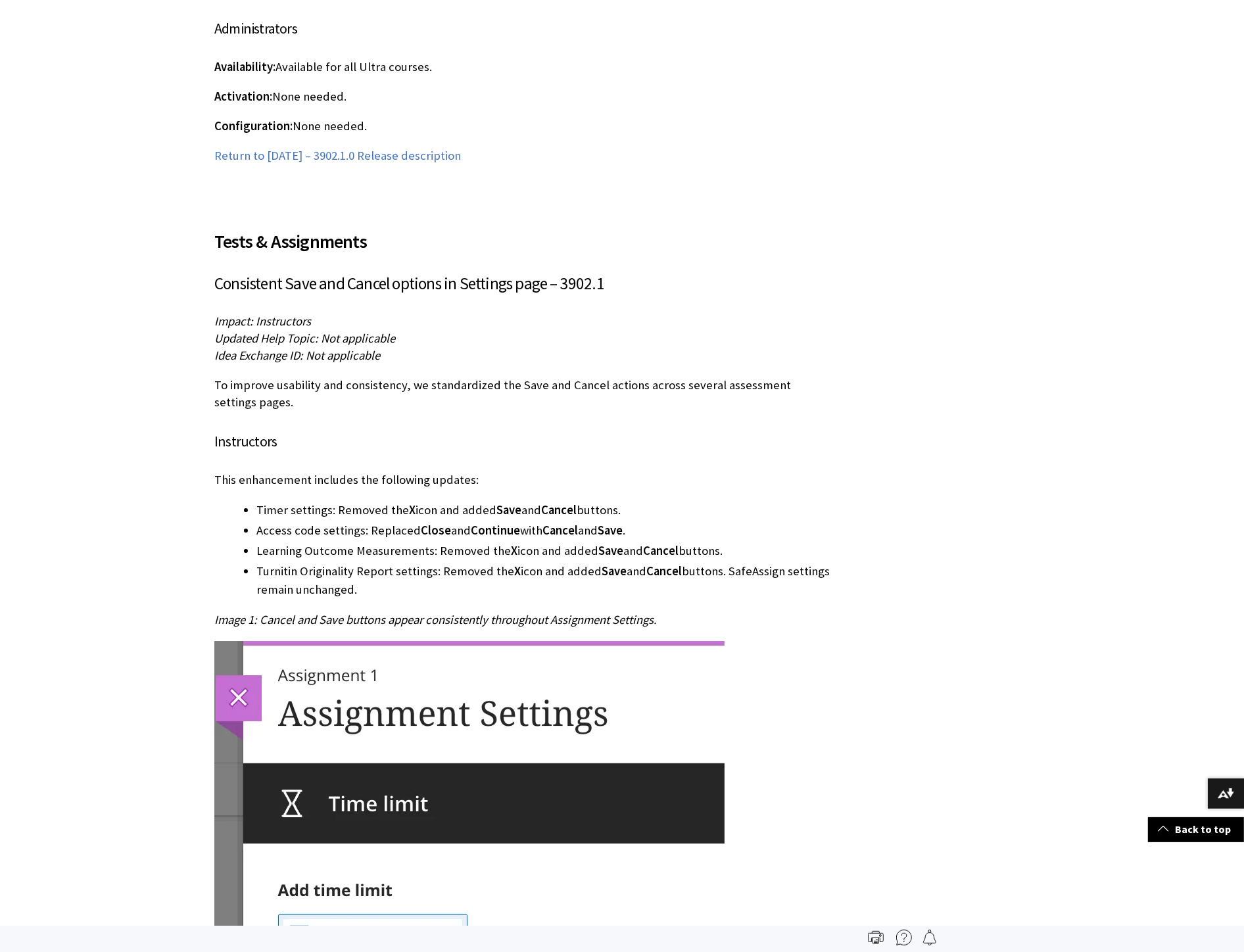
scroll to position [1107, 0]
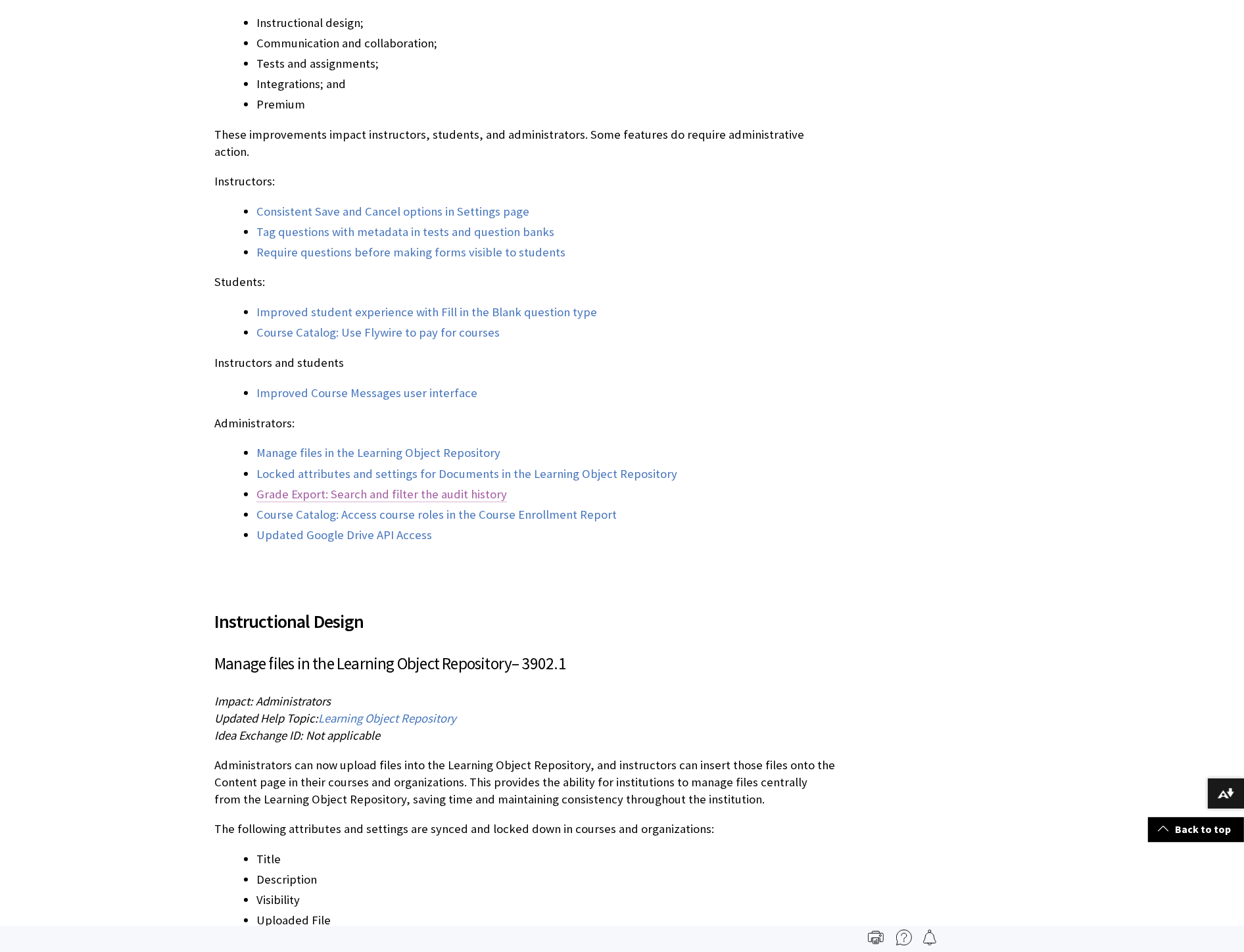
click at [362, 426] on link "Grade Export: Search and filter the audit history" at bounding box center [381, 494] width 251 height 16
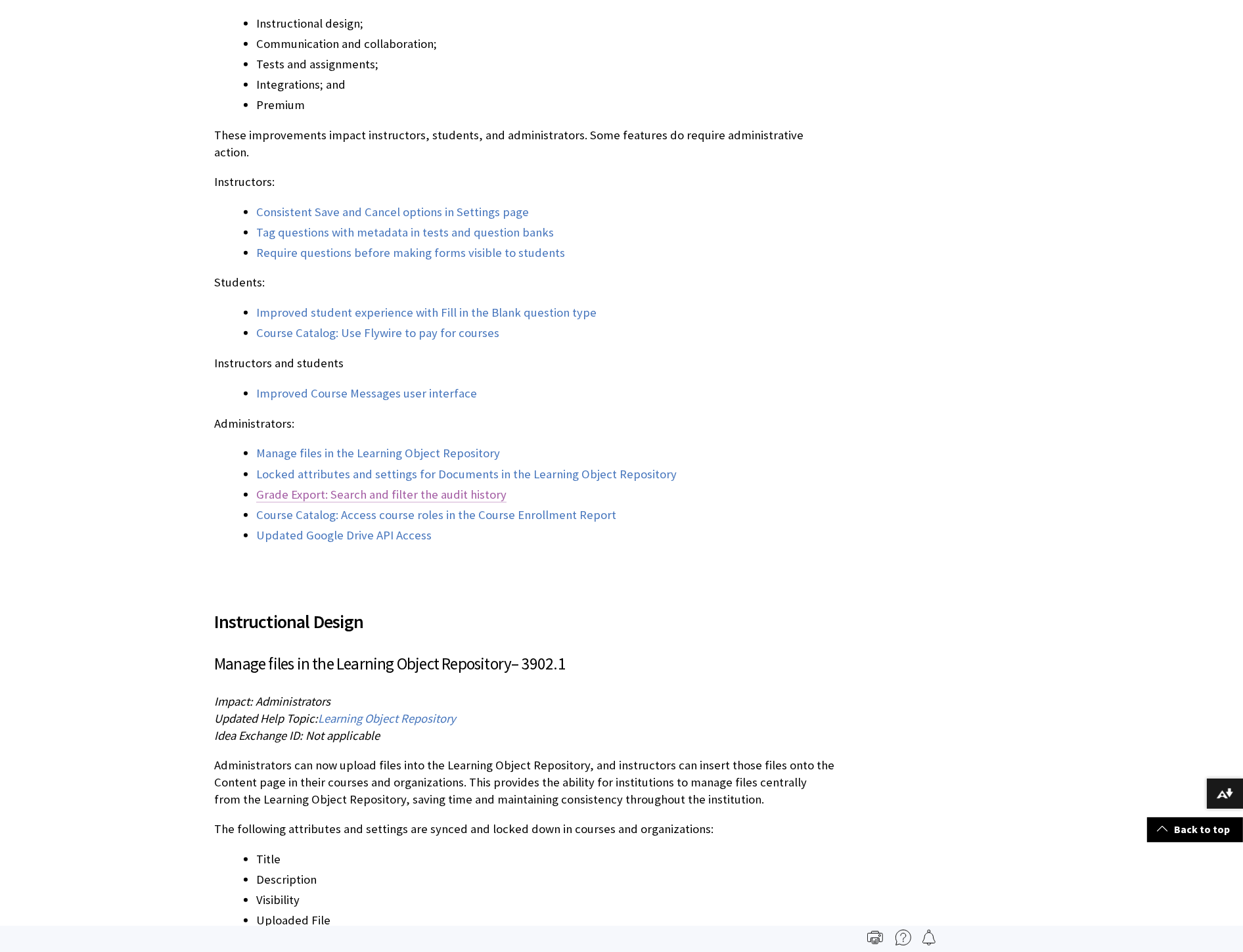
scroll to position [10722, 0]
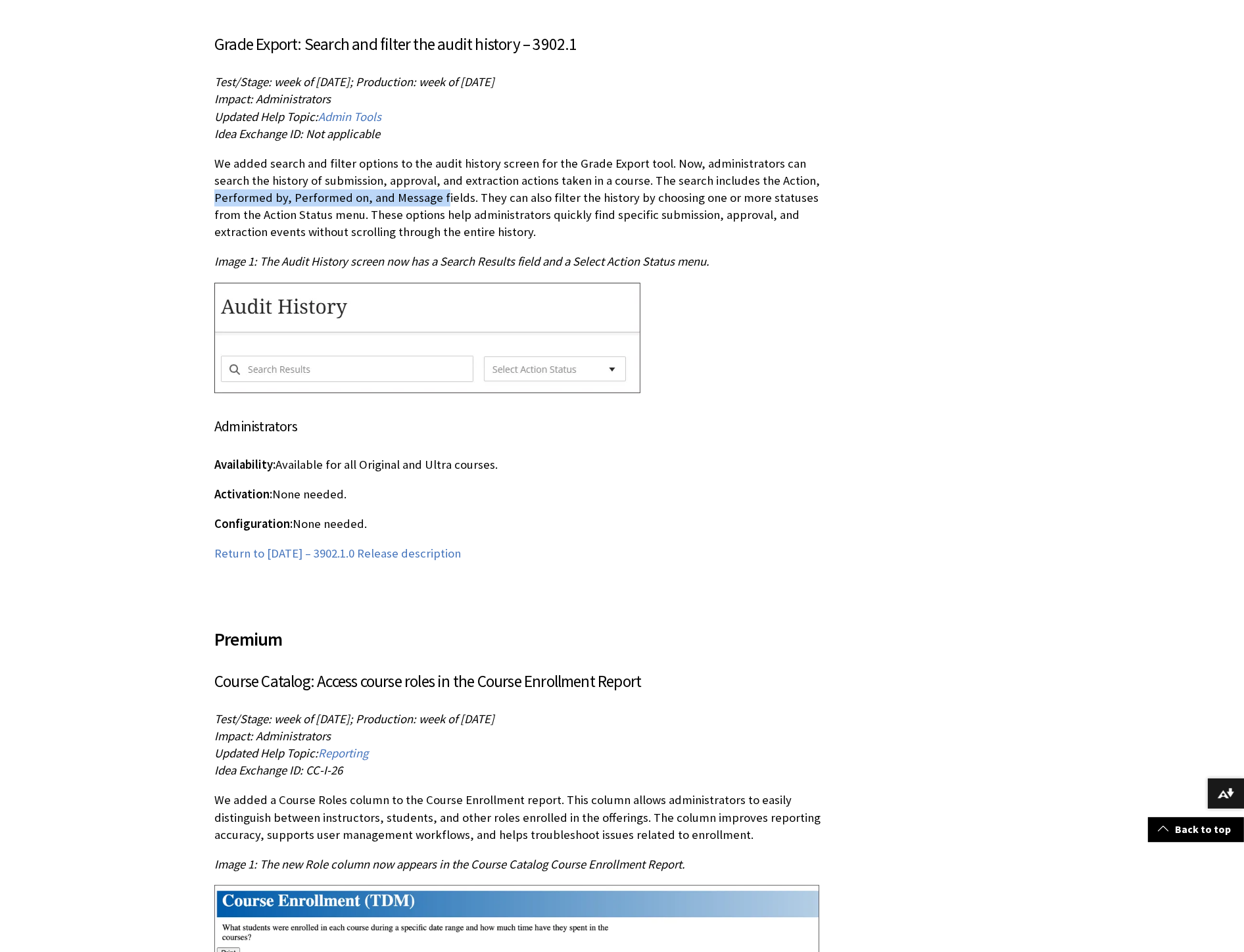
drag, startPoint x: 766, startPoint y: 148, endPoint x: 380, endPoint y: 167, distance: 386.5
click at [380, 167] on p "We added search and filter options to the audit history screen for the Grade Ex…" at bounding box center [524, 198] width 620 height 86
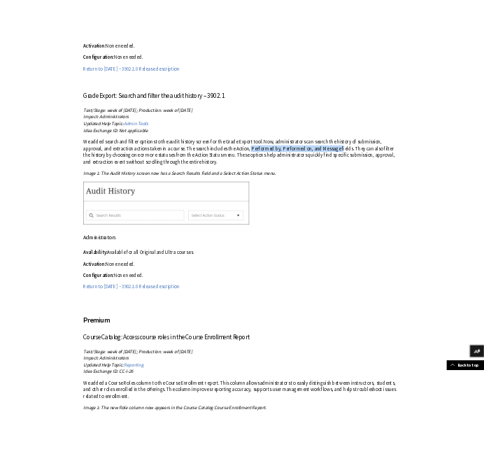
scroll to position [11419, 0]
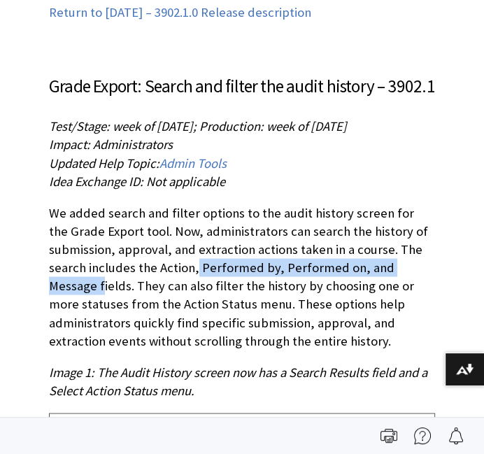
drag, startPoint x: 487, startPoint y: 360, endPoint x: 474, endPoint y: 274, distance: 87.0
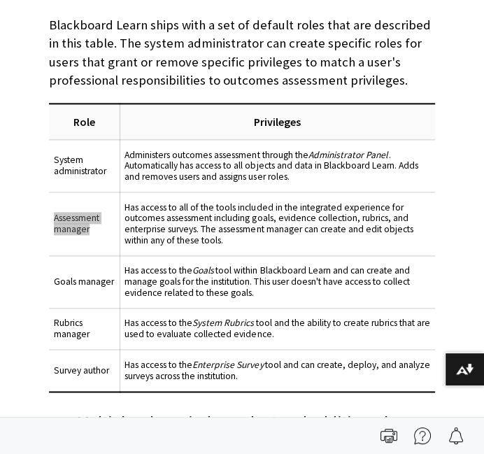
scroll to position [3013, 0]
